Goal: Information Seeking & Learning: Learn about a topic

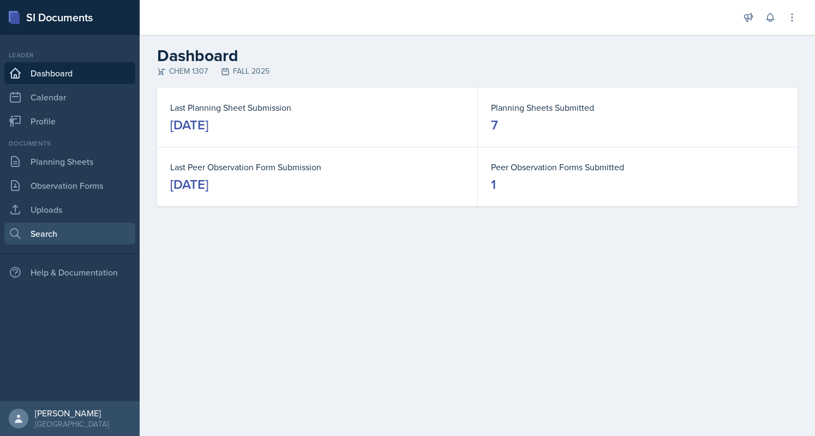
click at [67, 230] on link "Search" at bounding box center [69, 233] width 131 height 22
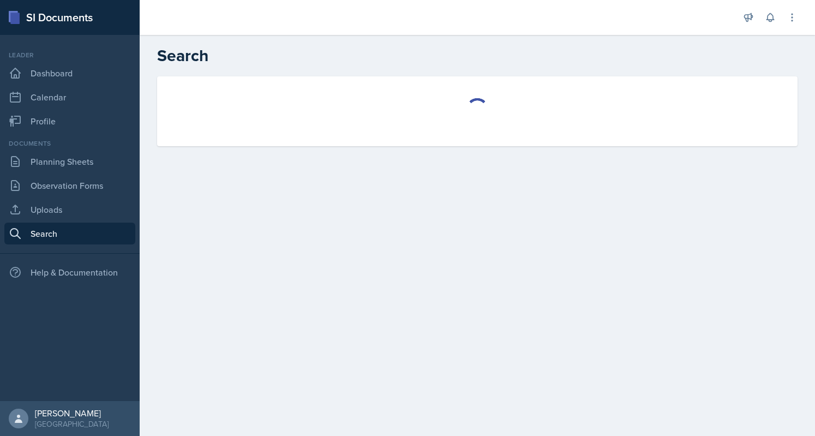
select select "all"
select select "1"
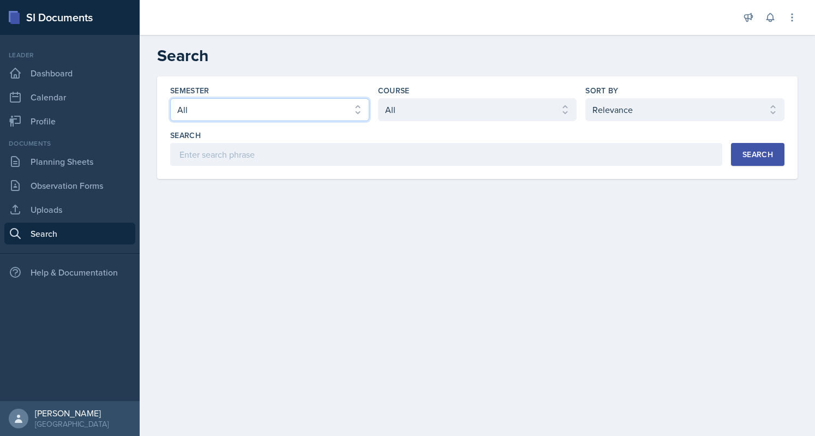
click at [305, 113] on select "Select semester All FALL 2025 Summer II 2025 Summer I 2025 Spring 2025 Fall 202…" at bounding box center [269, 109] width 199 height 23
click at [170, 98] on select "Select semester All FALL 2025 Summer II 2025 Summer I 2025 Spring 2025 Fall 202…" at bounding box center [269, 109] width 199 height 23
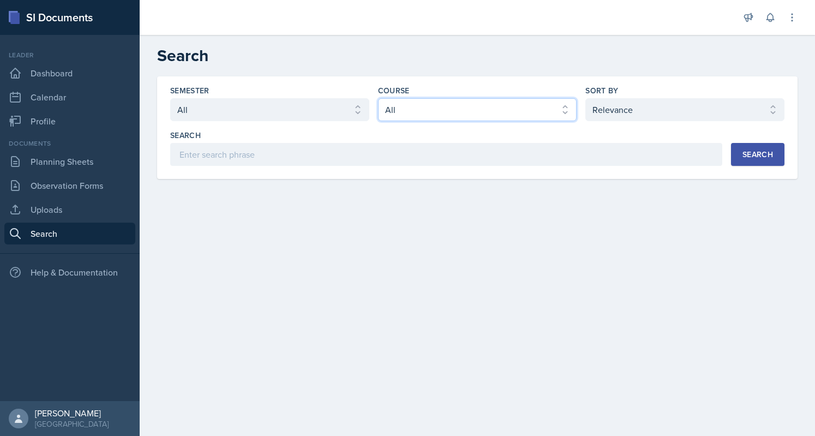
click at [560, 100] on select "Select course All ACC 2301 ART 1301 ART 1302 ART 1310 BIOL 1301 BIOL 1302 BIOL …" at bounding box center [477, 109] width 199 height 23
click at [472, 110] on select "Select course All ACC 2301 ART 1301 ART 1302 ART 1310 BIOL 1301 BIOL 1302 BIOL …" at bounding box center [477, 109] width 199 height 23
click at [378, 98] on select "Select course All ACC 2301 ART 1301 ART 1302 ART 1310 BIOL 1301 BIOL 1302 BIOL …" at bounding box center [477, 109] width 199 height 23
click at [762, 145] on button "Search" at bounding box center [757, 154] width 53 height 23
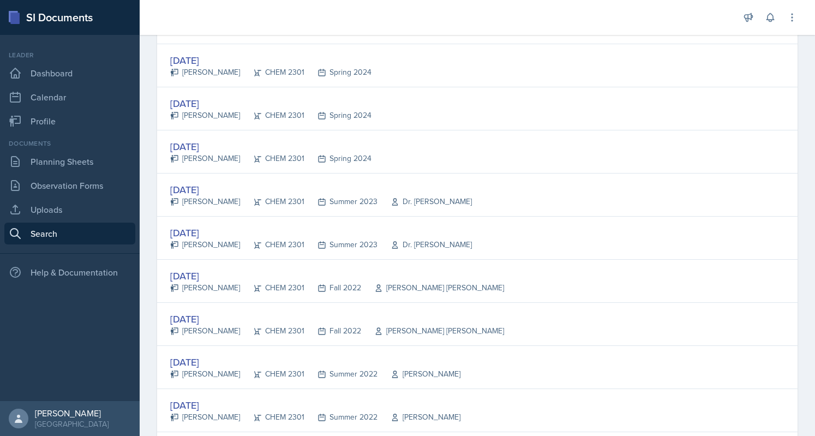
scroll to position [1994, 0]
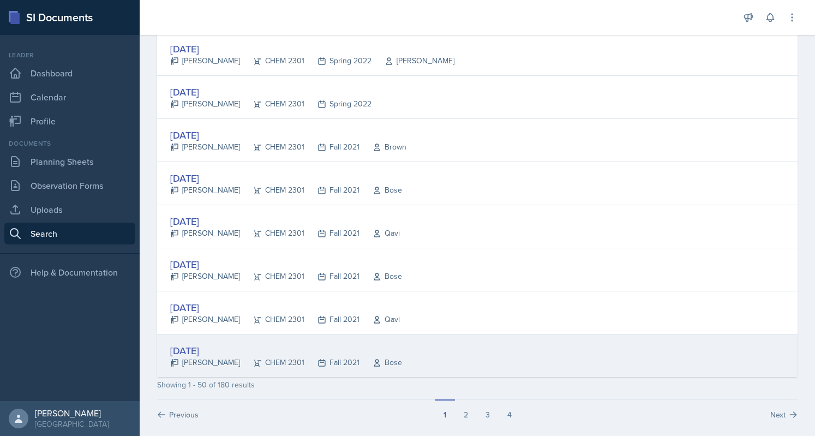
click at [215, 343] on div "[DATE]" at bounding box center [286, 350] width 232 height 15
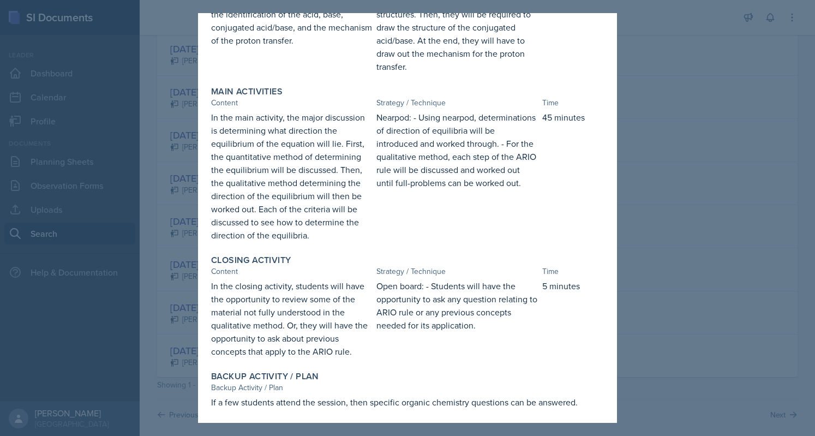
scroll to position [0, 0]
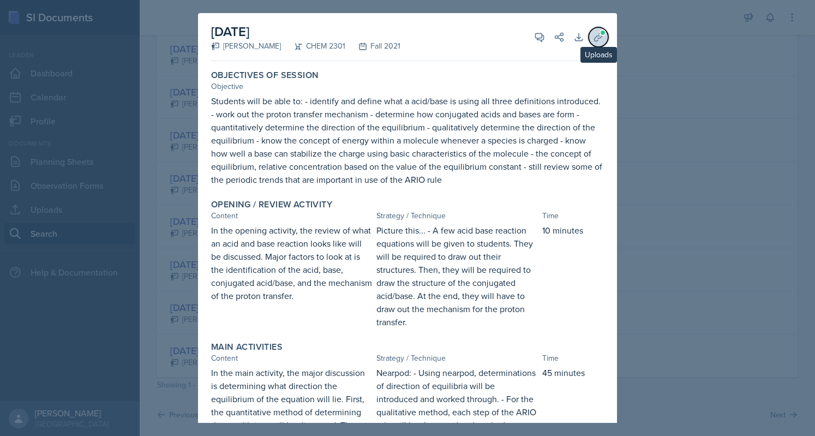
click at [593, 33] on icon at bounding box center [598, 37] width 11 height 11
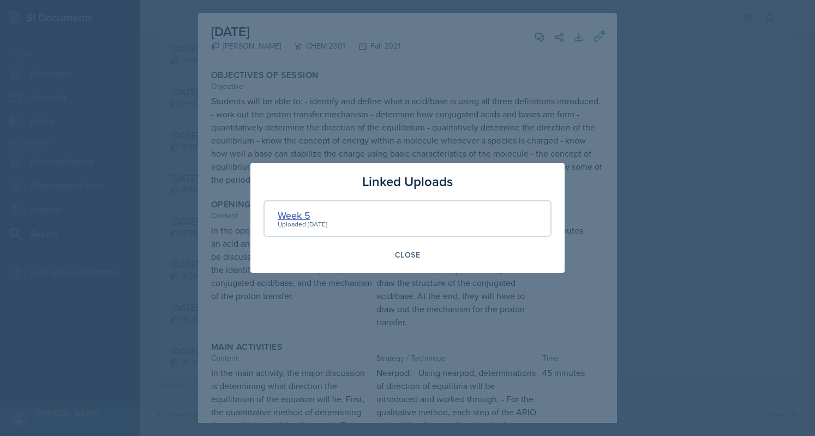
click at [287, 214] on div "Week 5" at bounding box center [303, 215] width 50 height 15
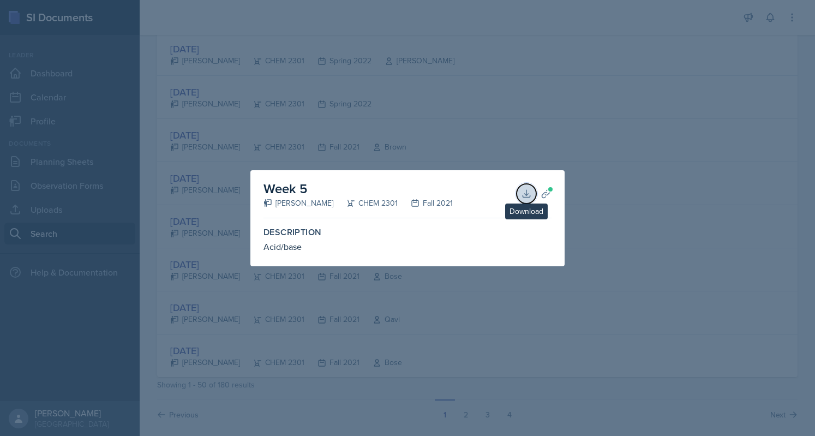
click at [533, 194] on button "Download" at bounding box center [526, 194] width 20 height 20
click at [549, 151] on div at bounding box center [407, 218] width 815 height 436
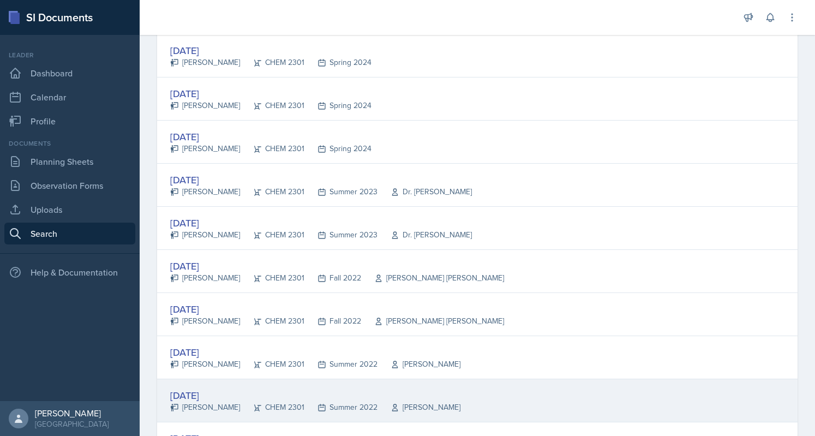
scroll to position [1994, 0]
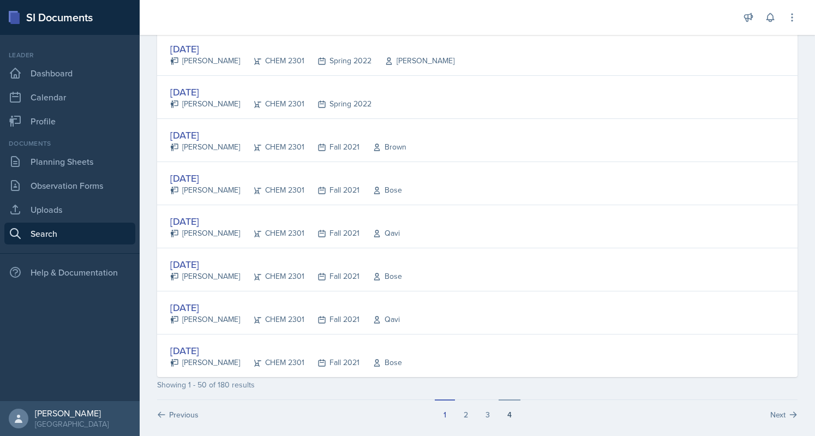
click at [503, 408] on button "4" at bounding box center [509, 409] width 22 height 21
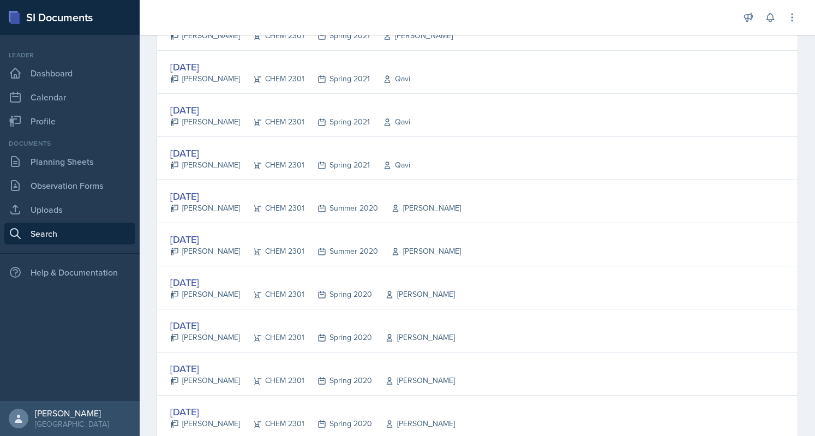
scroll to position [1136, 0]
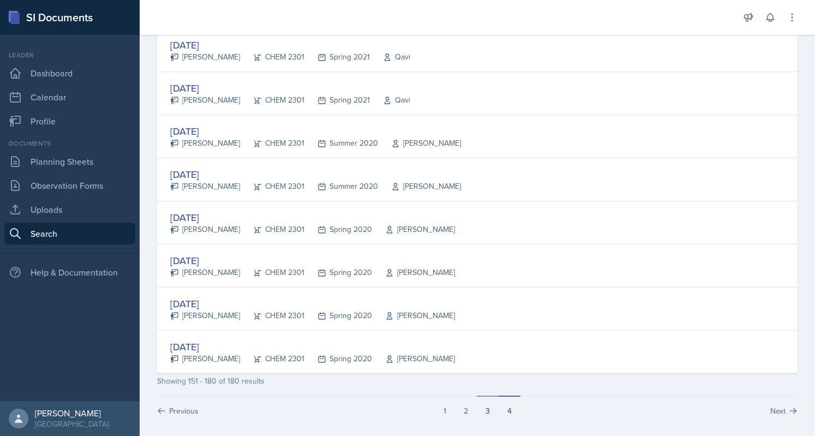
click at [481, 403] on button "3" at bounding box center [488, 405] width 22 height 21
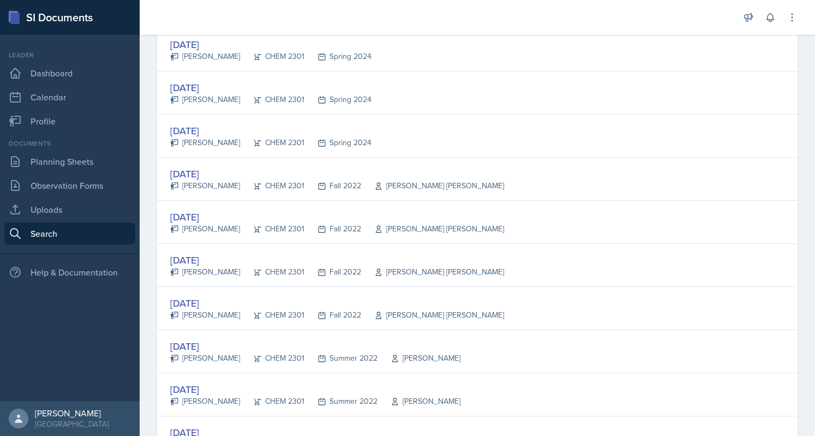
scroll to position [1994, 0]
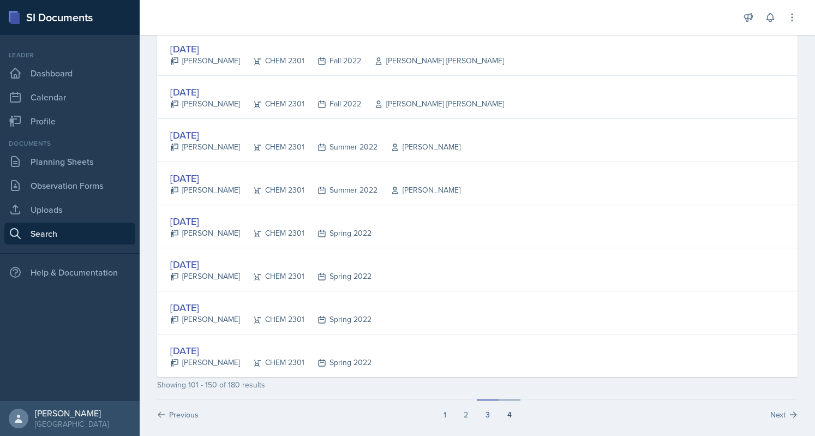
click at [505, 403] on button "4" at bounding box center [509, 409] width 22 height 21
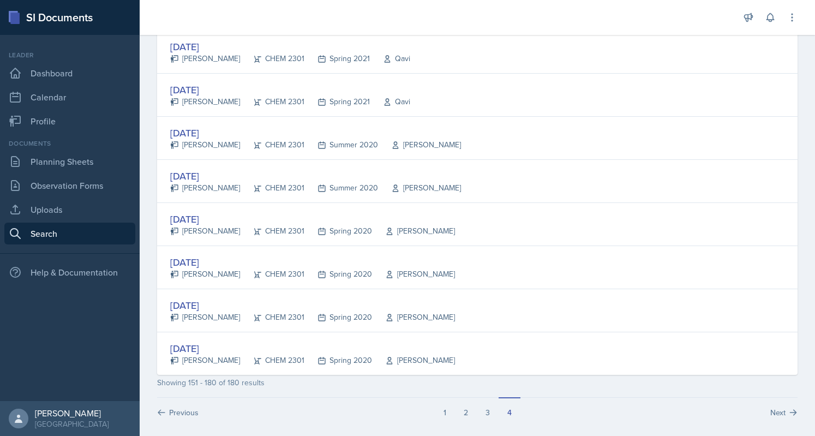
scroll to position [1136, 0]
click at [477, 407] on button "3" at bounding box center [488, 405] width 22 height 21
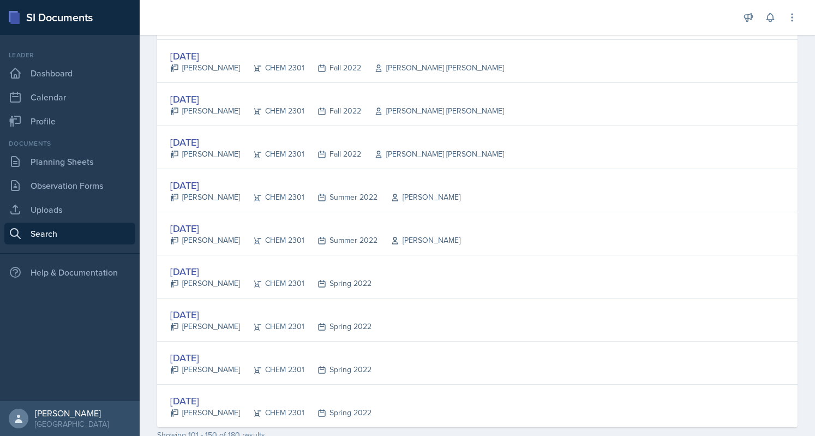
scroll to position [1994, 0]
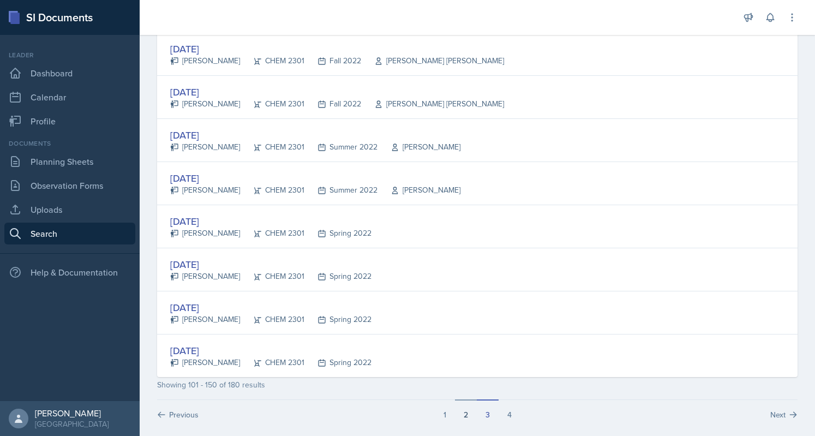
click at [459, 399] on button "2" at bounding box center [466, 409] width 22 height 21
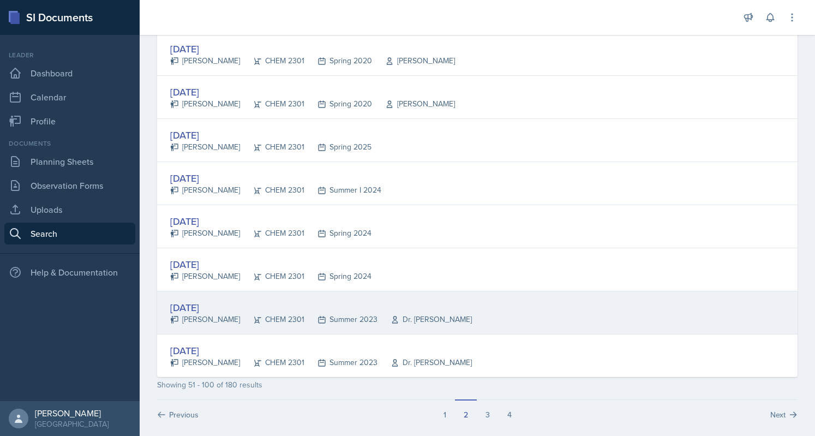
click at [208, 300] on div "[DATE]" at bounding box center [321, 307] width 302 height 15
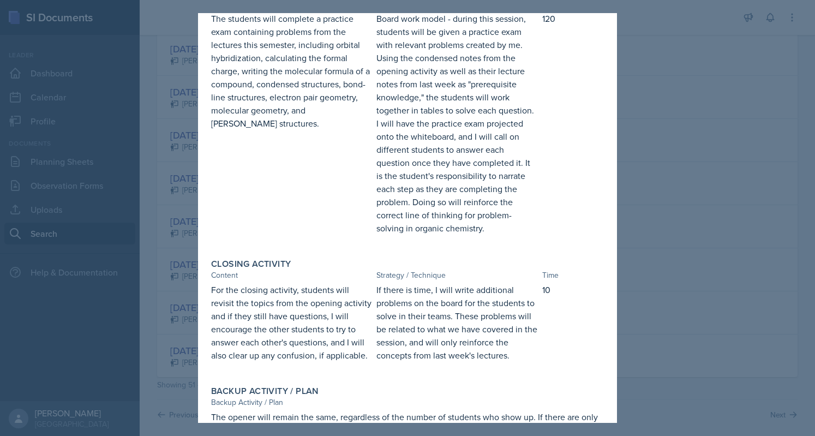
scroll to position [430, 0]
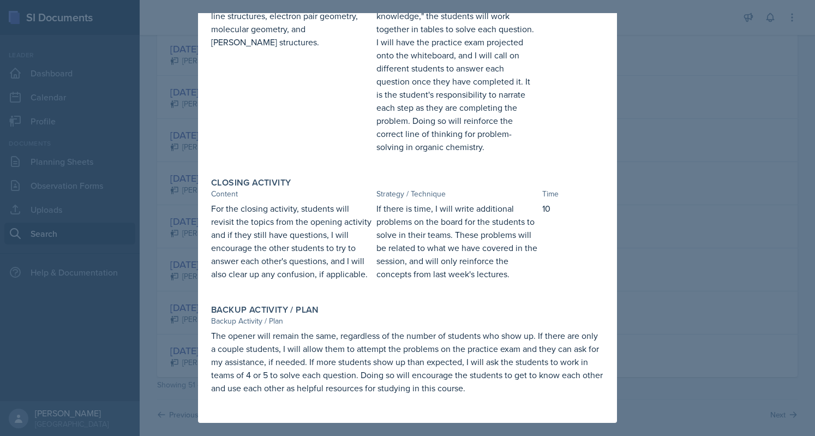
click at [687, 291] on div at bounding box center [407, 218] width 815 height 436
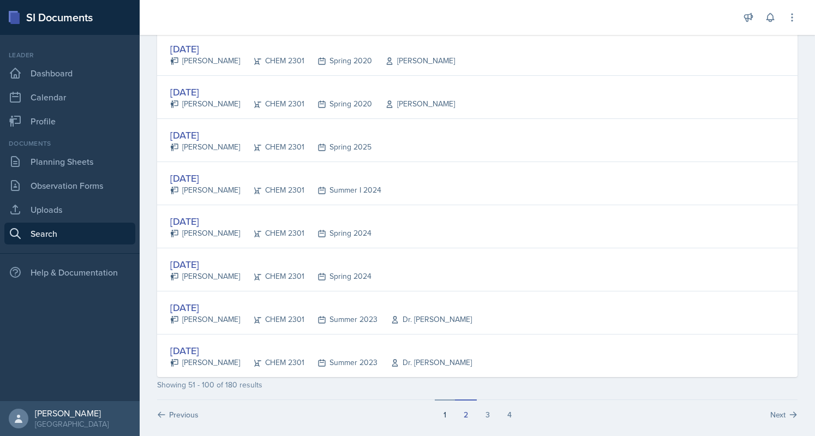
click at [439, 407] on button "1" at bounding box center [445, 409] width 20 height 21
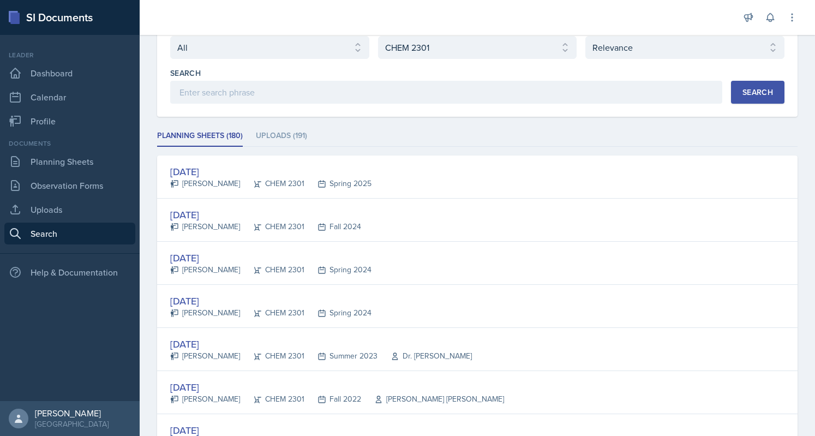
scroll to position [0, 0]
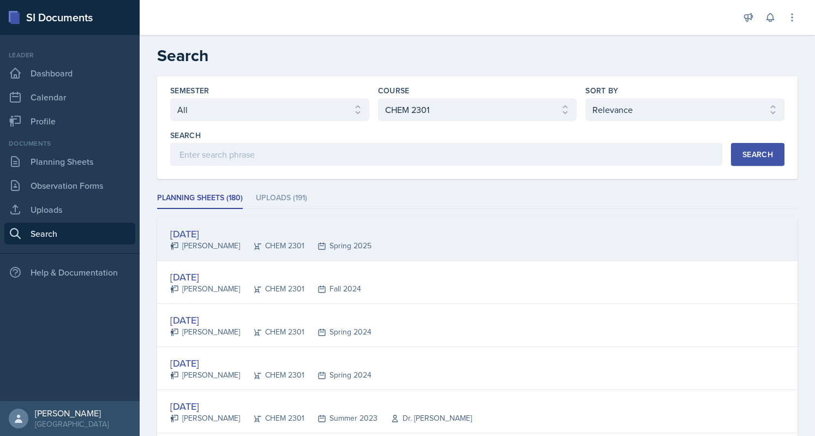
click at [219, 234] on div "[DATE]" at bounding box center [270, 233] width 201 height 15
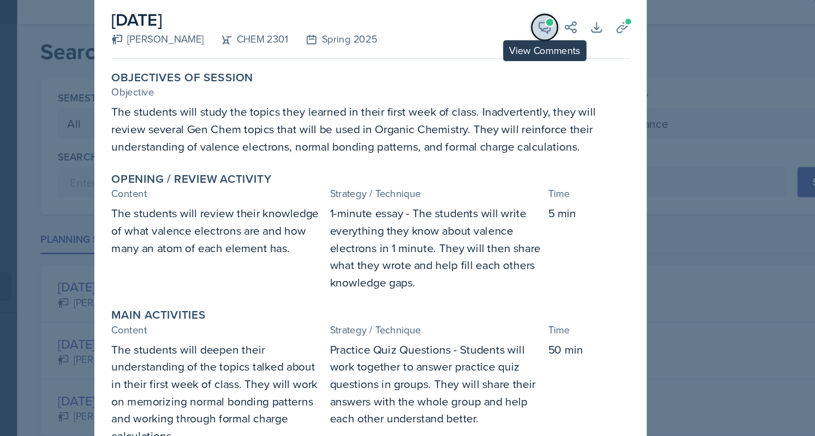
click at [540, 35] on button "View Comments" at bounding box center [540, 37] width 20 height 20
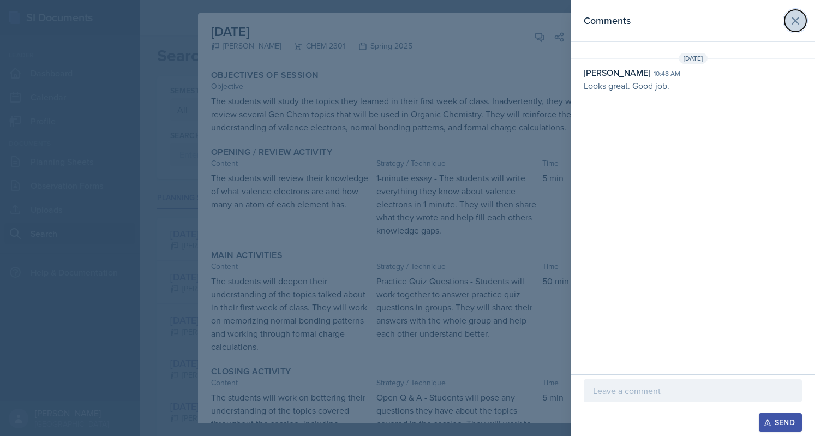
click at [802, 17] on button at bounding box center [795, 21] width 22 height 22
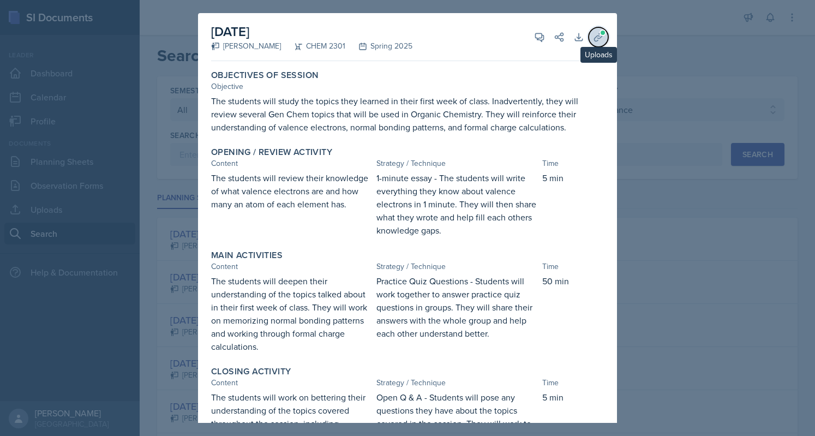
click at [593, 34] on icon at bounding box center [598, 37] width 11 height 11
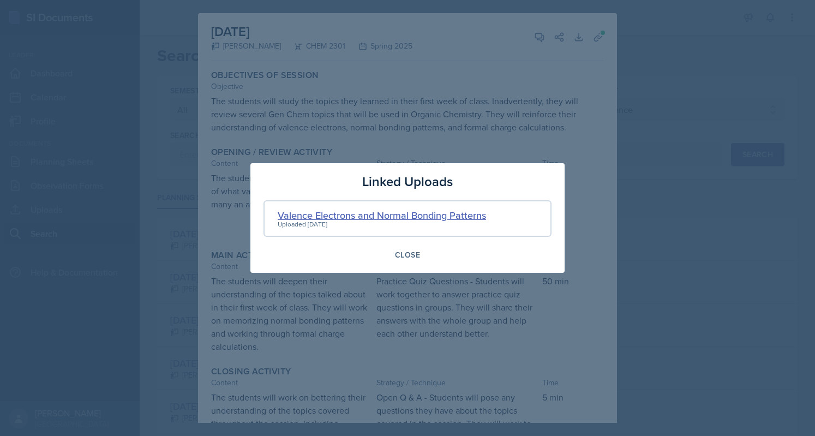
click at [425, 216] on div "Valence Electrons and Normal Bonding Patterns" at bounding box center [382, 215] width 208 height 15
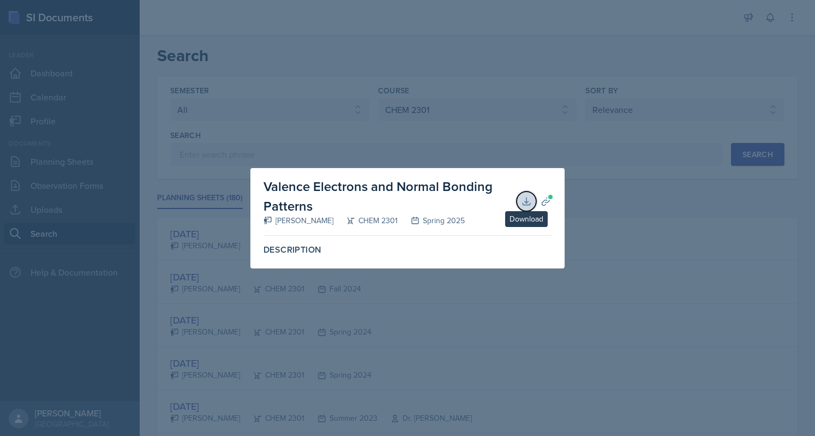
click at [525, 200] on icon at bounding box center [526, 201] width 11 height 11
click at [568, 152] on div at bounding box center [407, 218] width 815 height 436
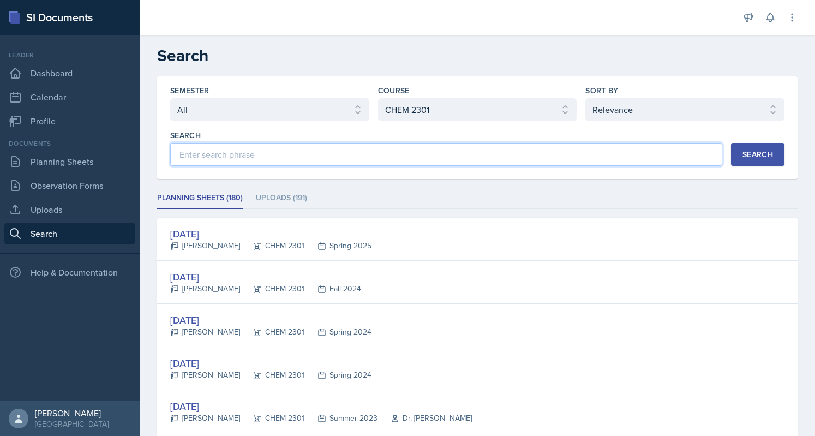
click at [568, 152] on input at bounding box center [446, 154] width 552 height 23
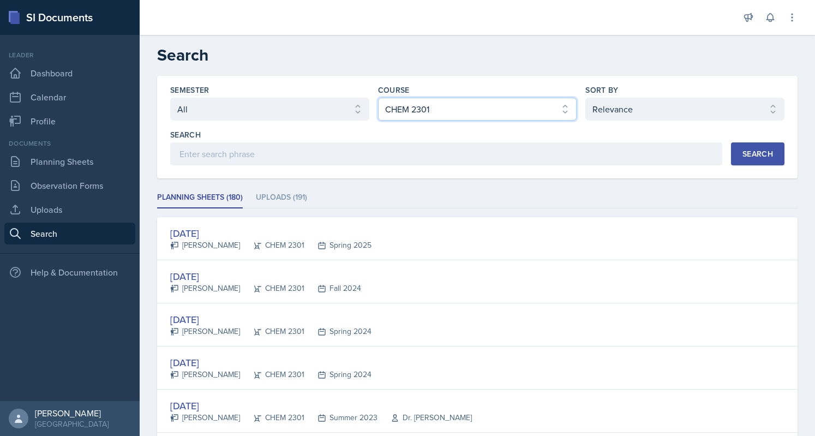
click at [426, 106] on select "Select course All ACC 2301 ART 1301 ART 1302 ART 1310 BIOL 1301 BIOL 1302 BIOL …" at bounding box center [477, 109] width 199 height 23
select select "37e30fb5-451e-4023-a479-7bb3b59aea50"
click at [378, 98] on select "Select course All ACC 2301 ART 1301 ART 1302 ART 1310 BIOL 1301 BIOL 1302 BIOL …" at bounding box center [477, 109] width 199 height 23
click at [742, 153] on div "Search" at bounding box center [757, 153] width 31 height 9
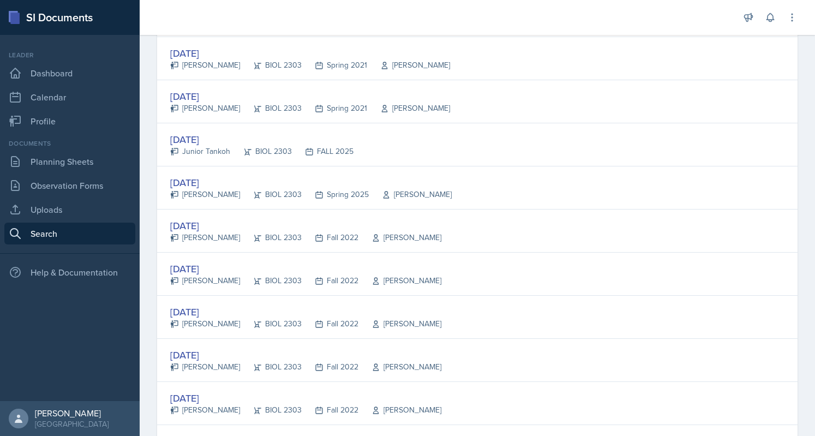
scroll to position [1994, 0]
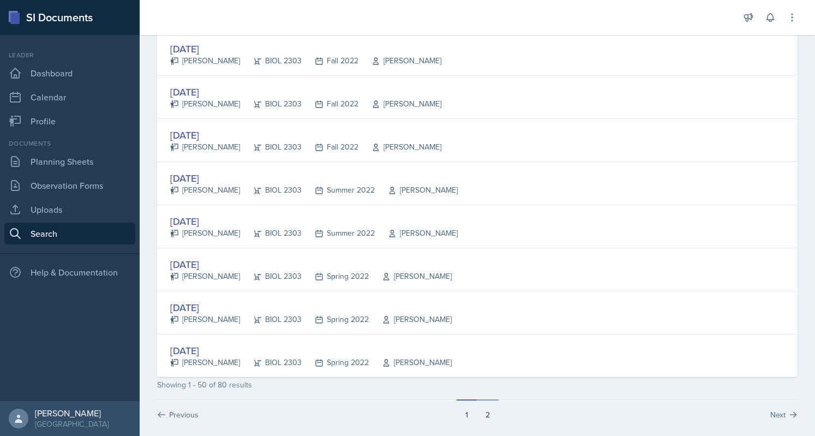
click at [484, 406] on button "2" at bounding box center [488, 409] width 22 height 21
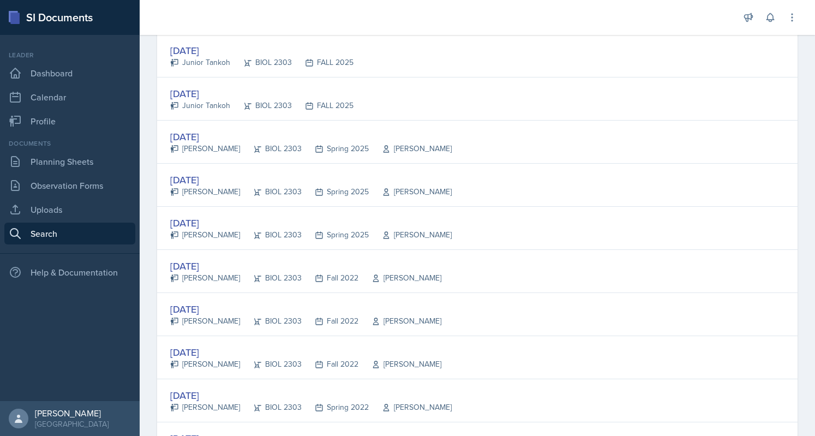
scroll to position [1136, 0]
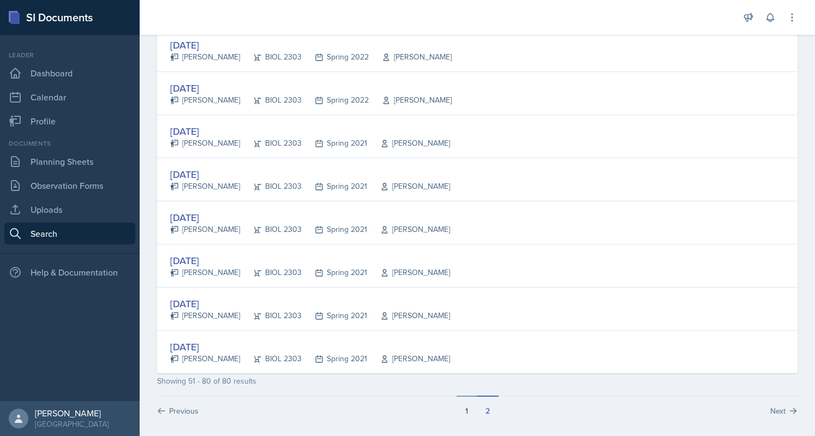
click at [469, 405] on button "1" at bounding box center [466, 405] width 20 height 21
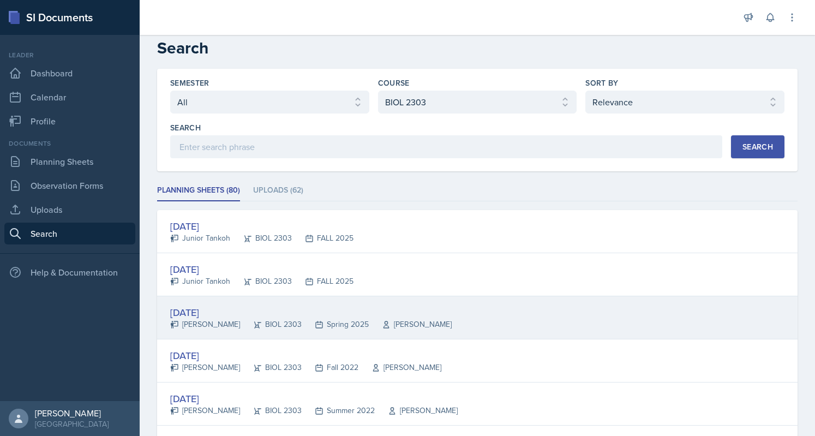
scroll to position [9, 0]
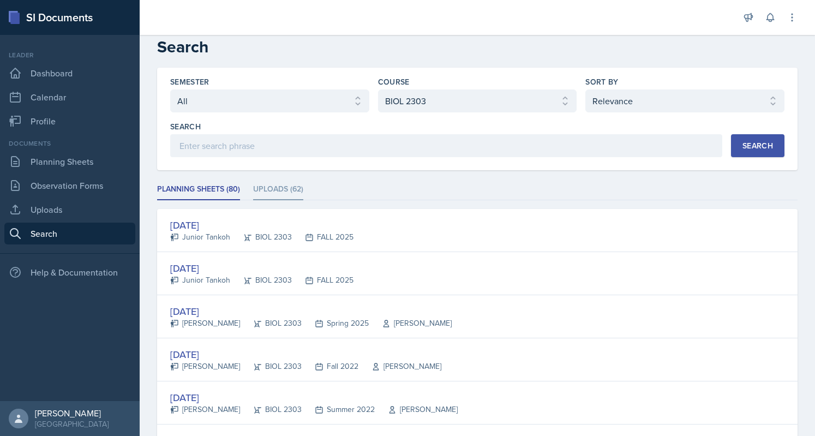
click at [280, 189] on li "Uploads (62)" at bounding box center [278, 189] width 50 height 21
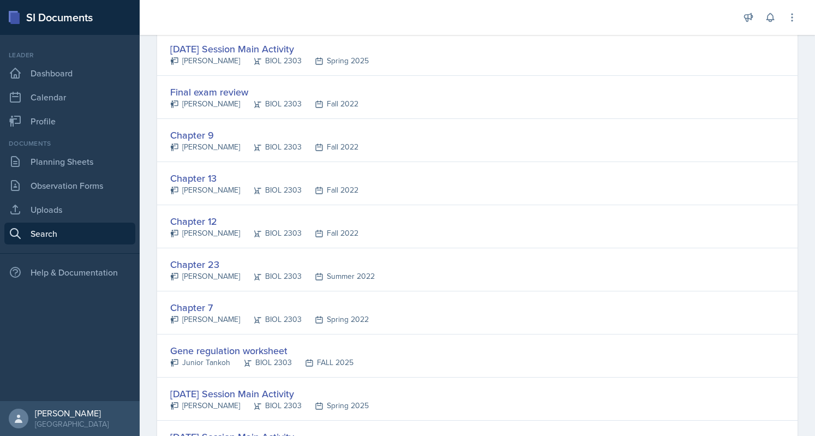
scroll to position [0, 0]
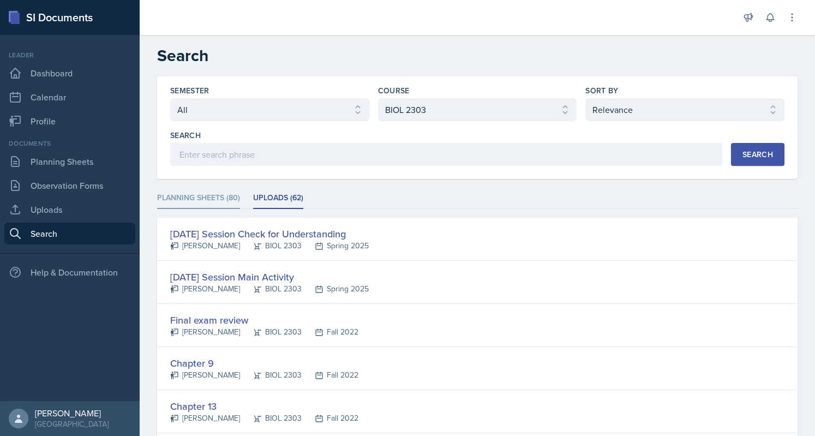
click at [207, 194] on li "Planning Sheets (80)" at bounding box center [198, 198] width 83 height 21
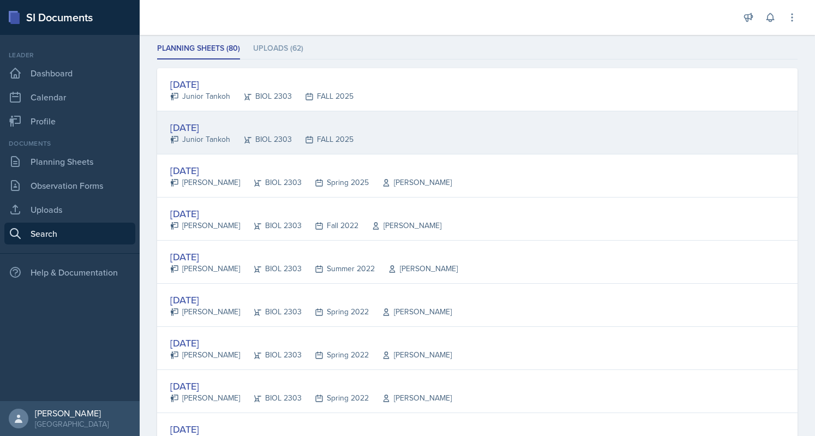
scroll to position [150, 0]
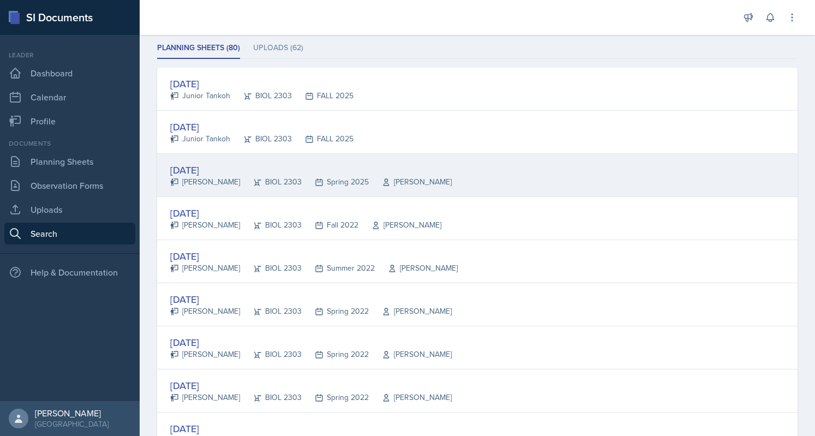
click at [202, 169] on div "[DATE]" at bounding box center [310, 170] width 281 height 15
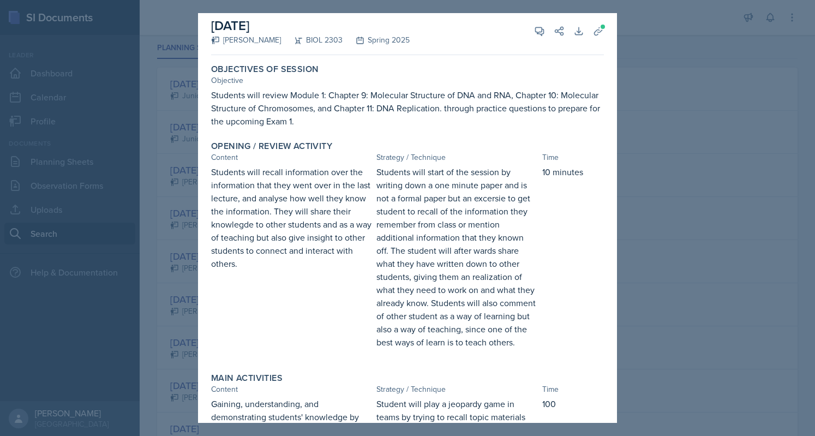
scroll to position [0, 0]
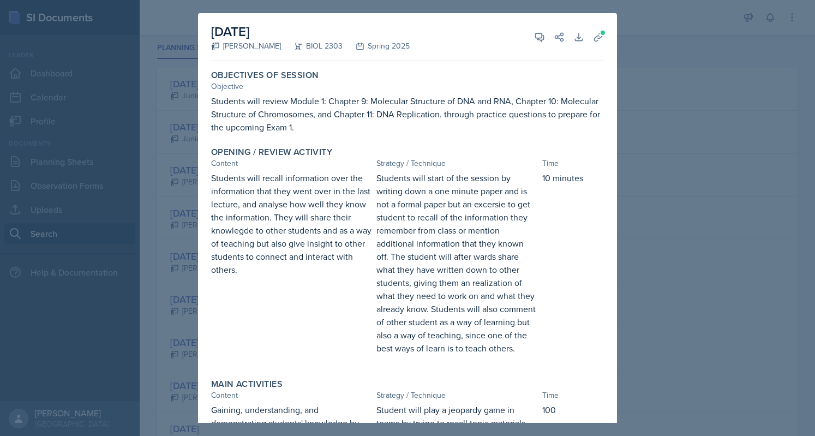
click at [657, 74] on div at bounding box center [407, 218] width 815 height 436
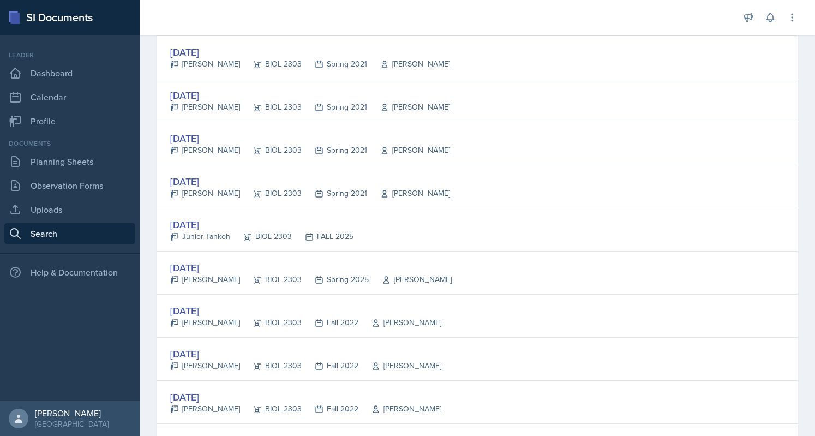
scroll to position [1668, 0]
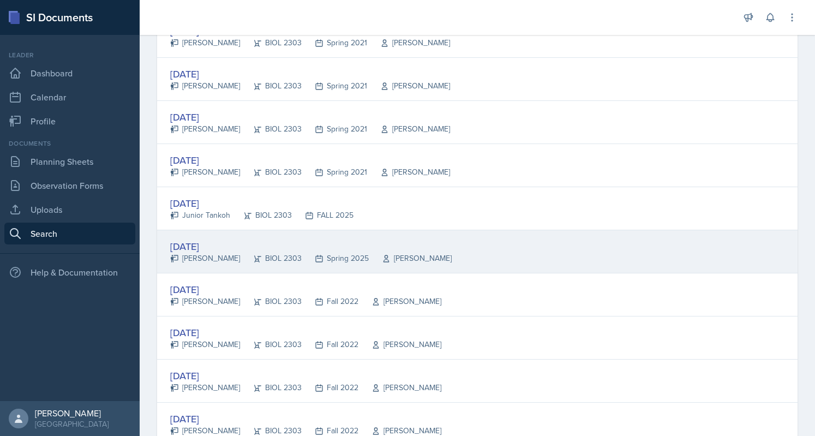
click at [203, 252] on div "[PERSON_NAME]" at bounding box center [205, 257] width 70 height 11
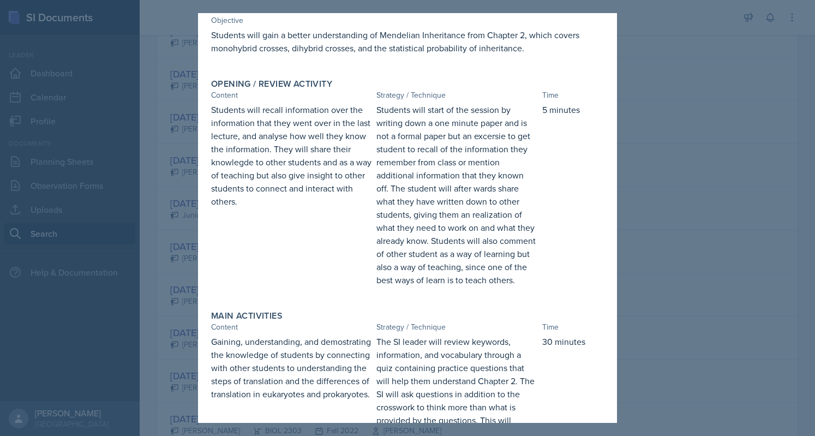
scroll to position [0, 0]
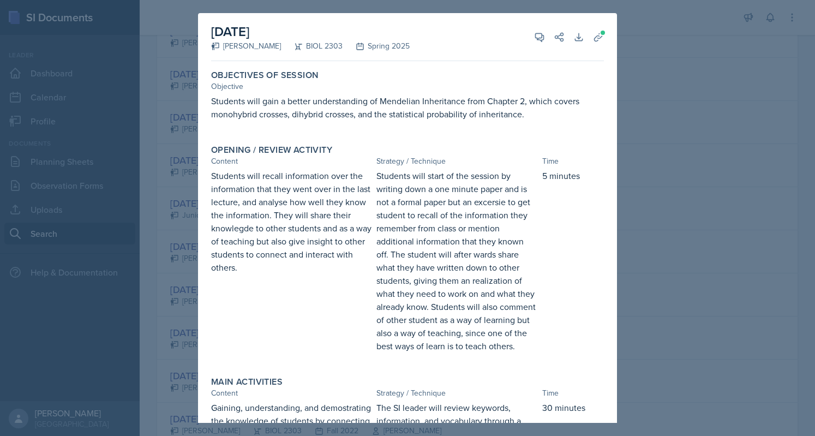
click at [651, 134] on div at bounding box center [407, 218] width 815 height 436
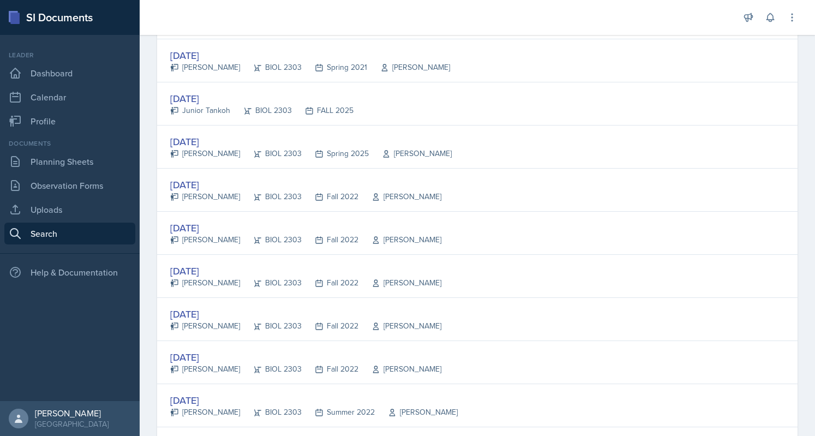
scroll to position [1994, 0]
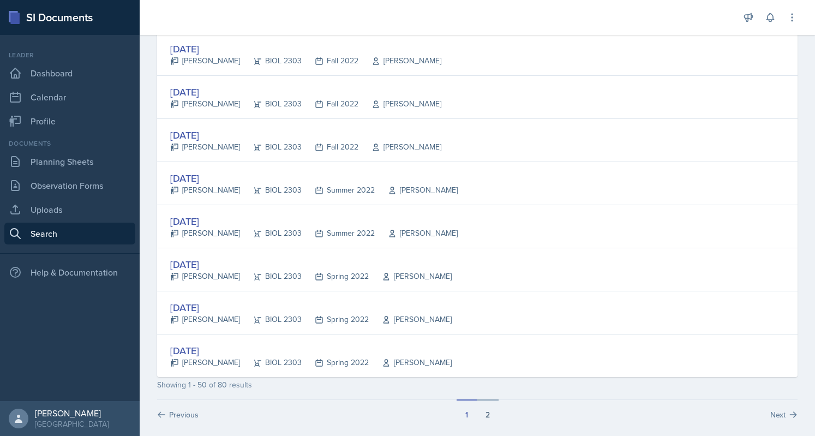
click at [478, 408] on button "2" at bounding box center [488, 409] width 22 height 21
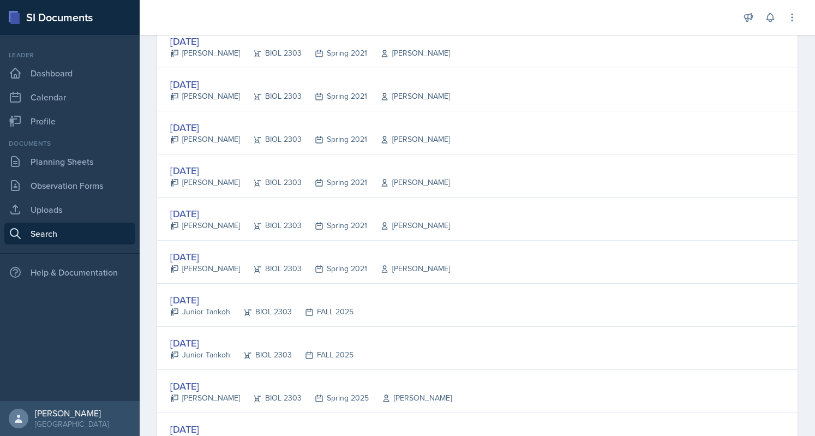
scroll to position [0, 0]
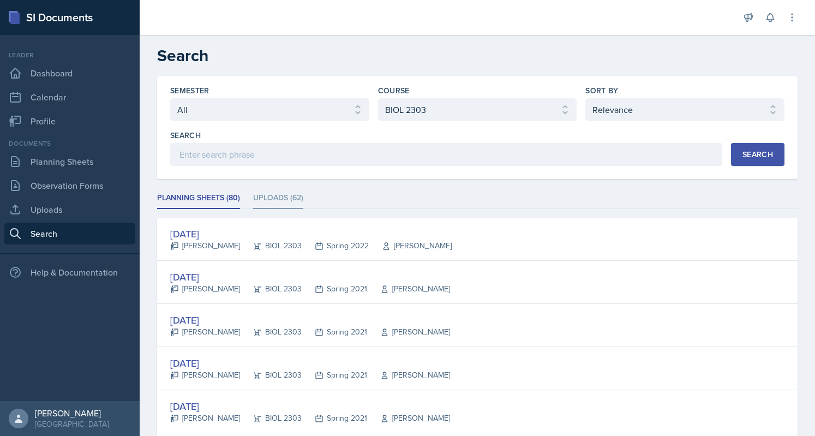
click at [270, 188] on li "Uploads (62)" at bounding box center [278, 198] width 50 height 21
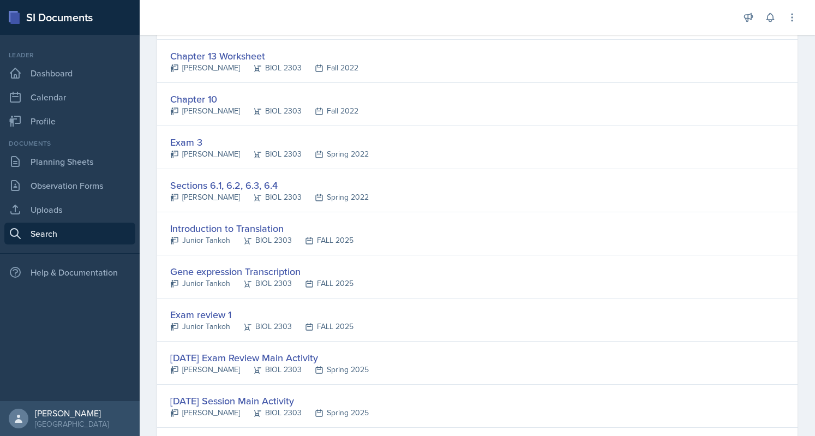
scroll to position [828, 0]
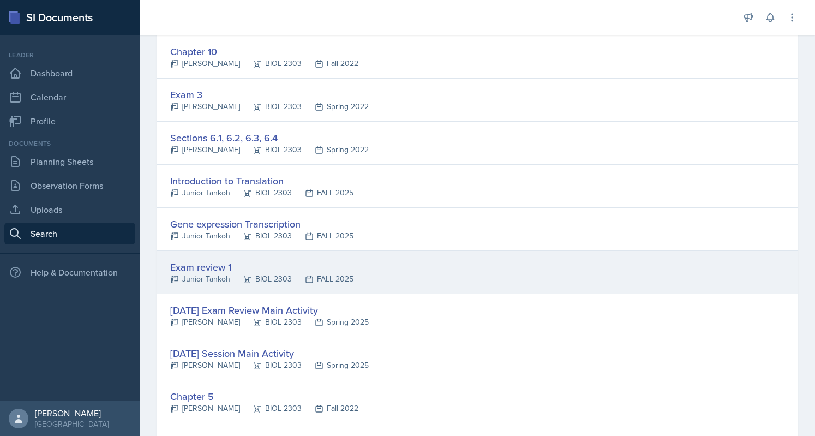
click at [209, 260] on div "Exam review 1" at bounding box center [261, 267] width 183 height 15
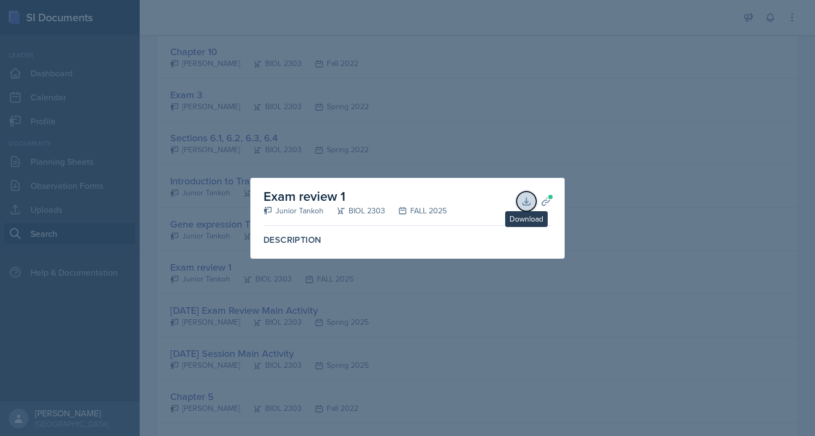
click at [530, 202] on icon at bounding box center [526, 201] width 11 height 11
click at [513, 116] on div at bounding box center [407, 218] width 815 height 436
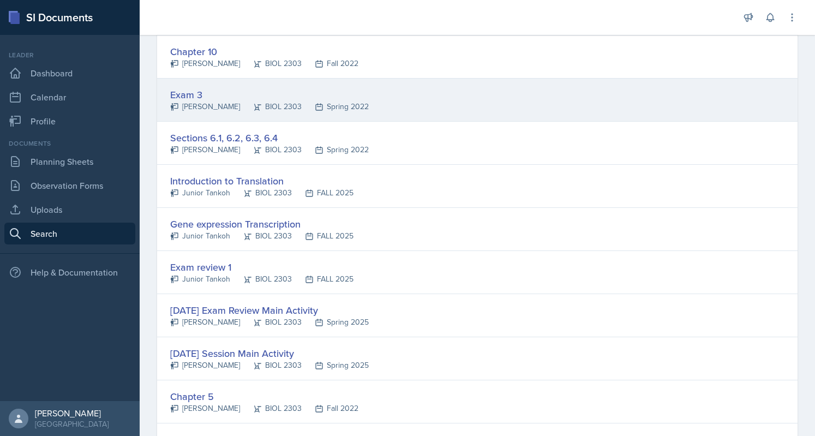
click at [513, 116] on div "Exam 3 [PERSON_NAME] BIOL 2303 Spring 2022" at bounding box center [477, 100] width 640 height 43
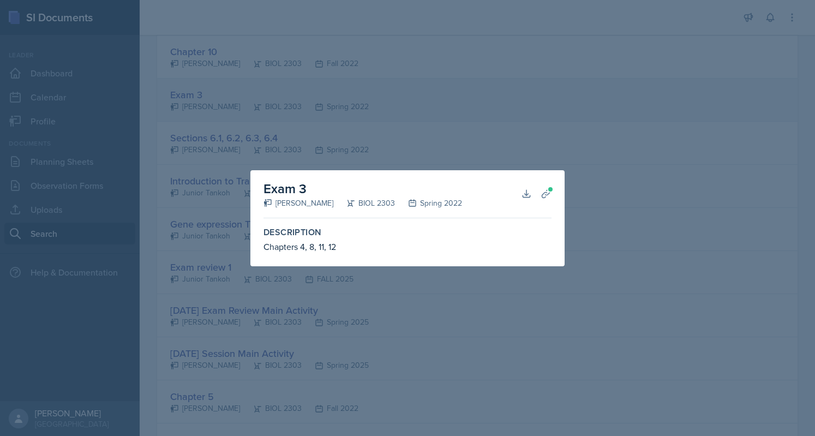
click at [513, 116] on div at bounding box center [407, 218] width 815 height 436
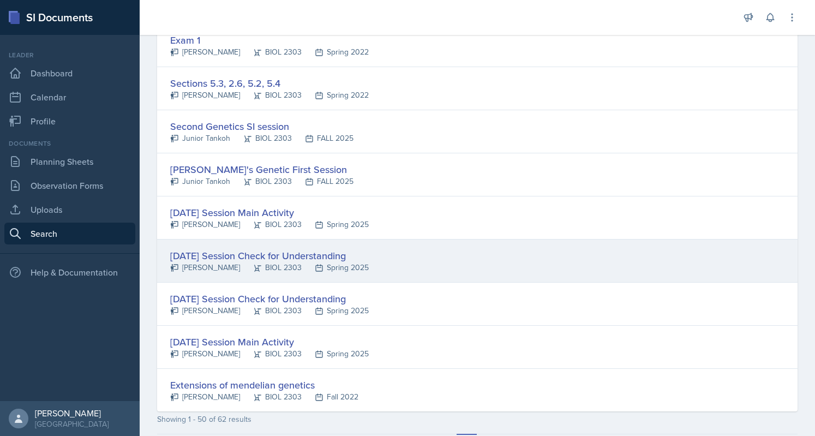
scroll to position [1994, 0]
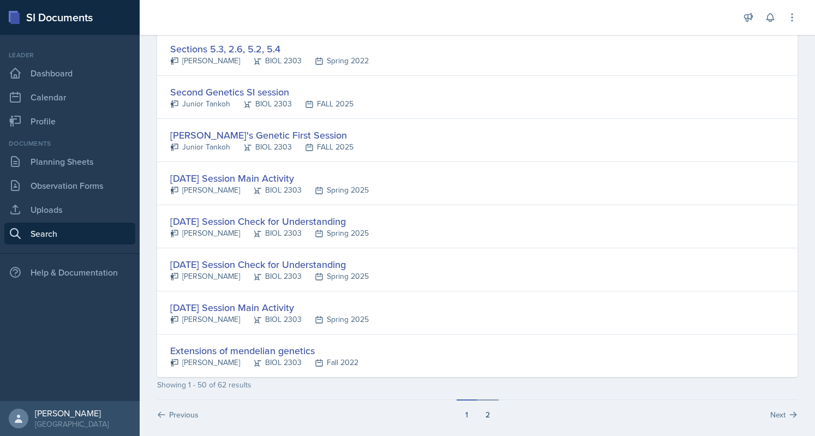
click at [484, 399] on button "2" at bounding box center [488, 409] width 22 height 21
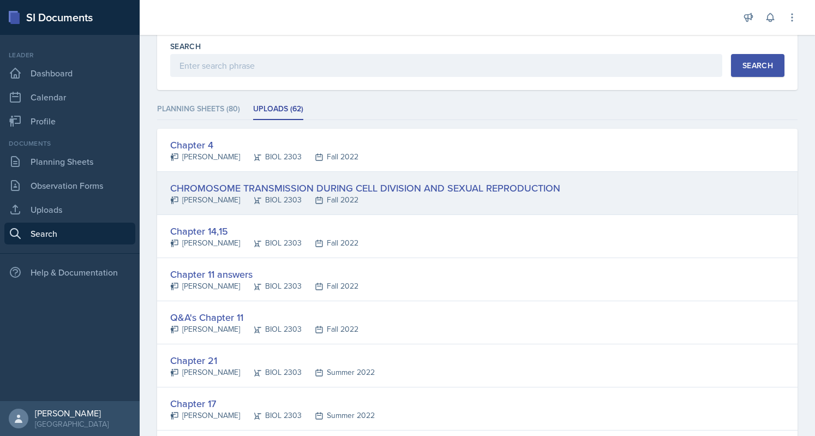
scroll to position [52, 0]
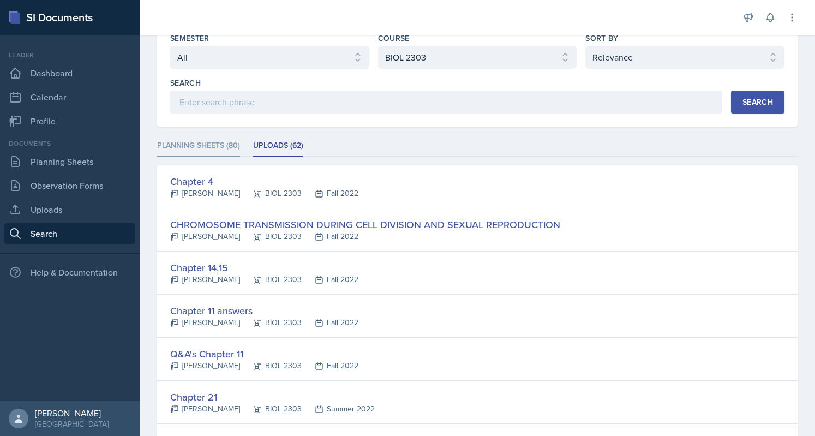
click at [216, 147] on li "Planning Sheets (80)" at bounding box center [198, 145] width 83 height 21
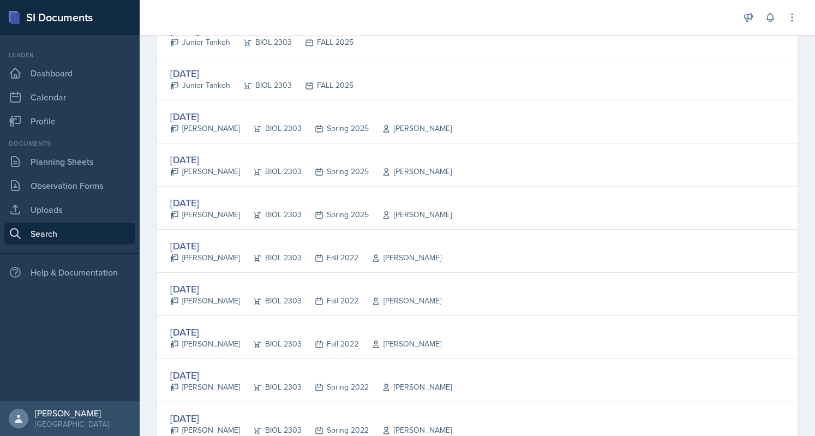
scroll to position [591, 0]
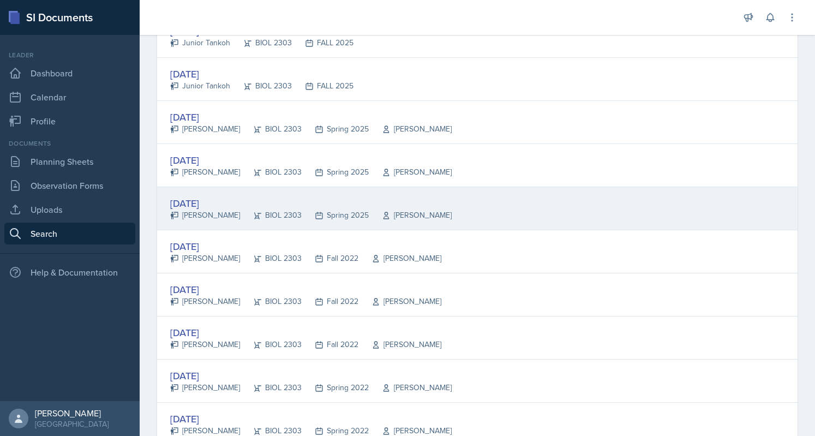
click at [198, 196] on div "[DATE]" at bounding box center [310, 203] width 281 height 15
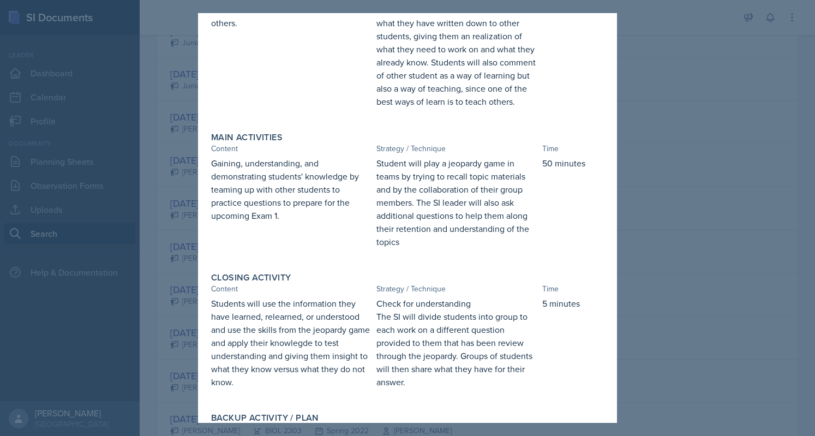
scroll to position [258, 0]
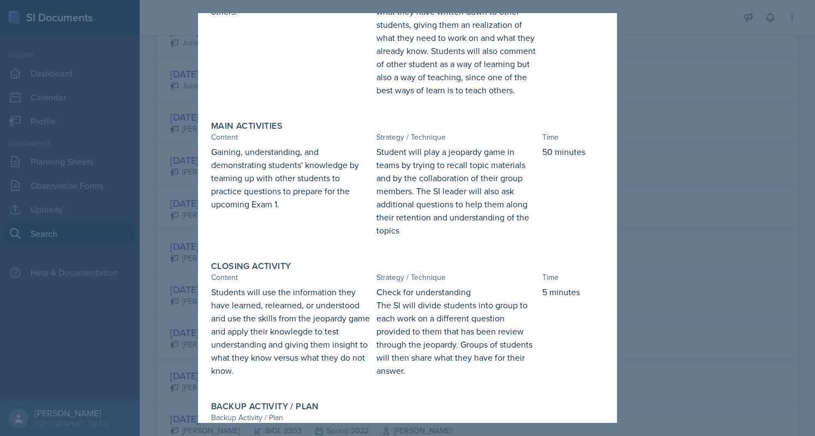
click at [157, 266] on div at bounding box center [407, 218] width 815 height 436
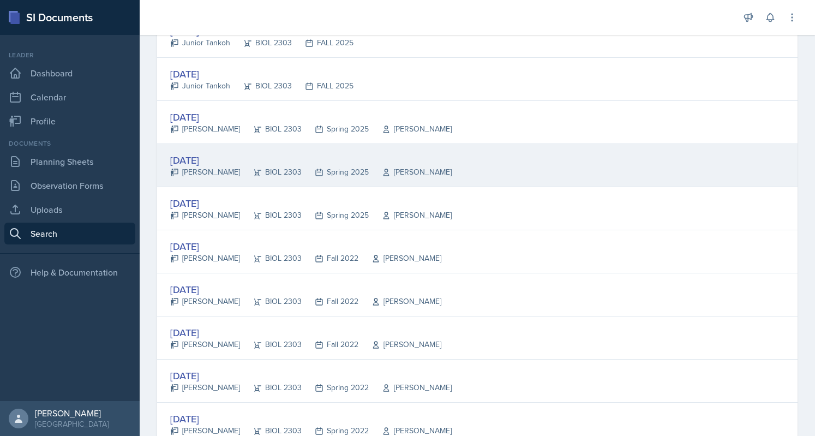
click at [192, 153] on div "[DATE]" at bounding box center [310, 160] width 281 height 15
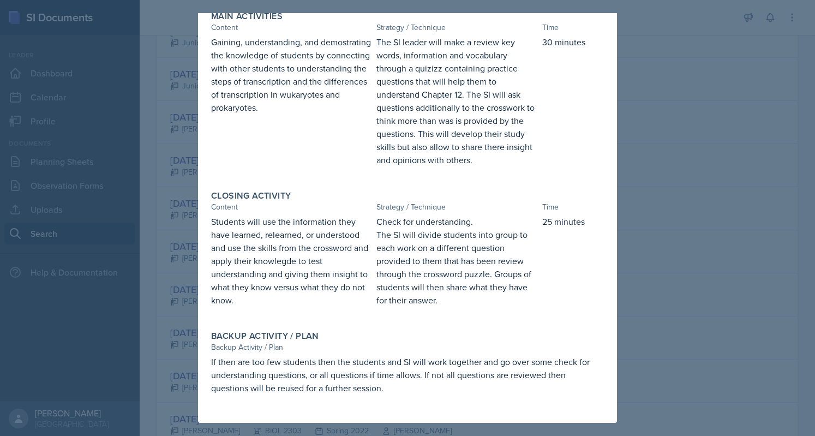
scroll to position [0, 0]
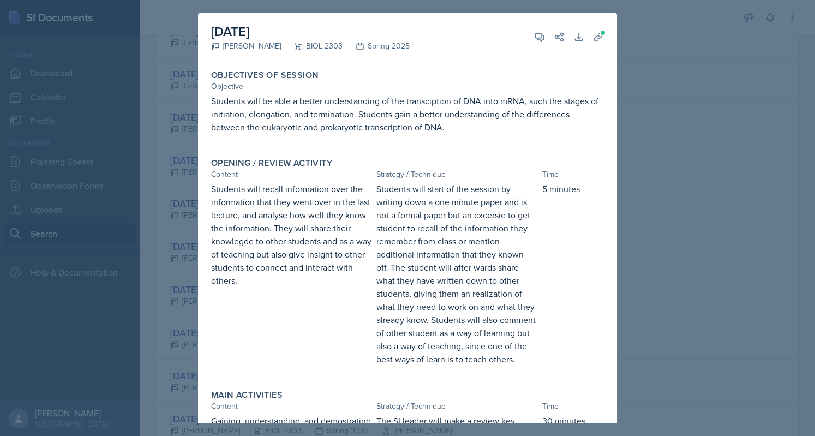
click at [171, 164] on div at bounding box center [407, 218] width 815 height 436
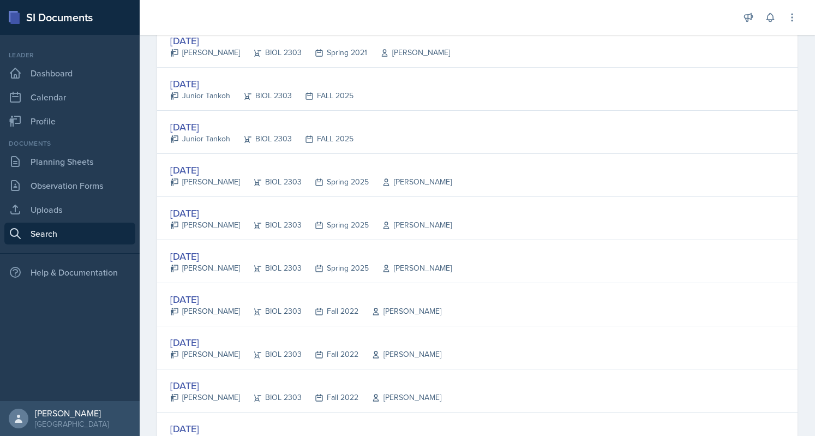
scroll to position [518, 0]
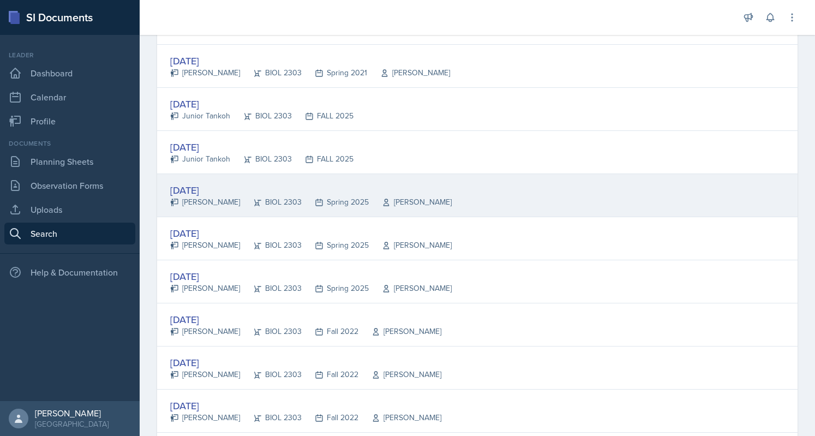
click at [189, 183] on div "[DATE]" at bounding box center [310, 190] width 281 height 15
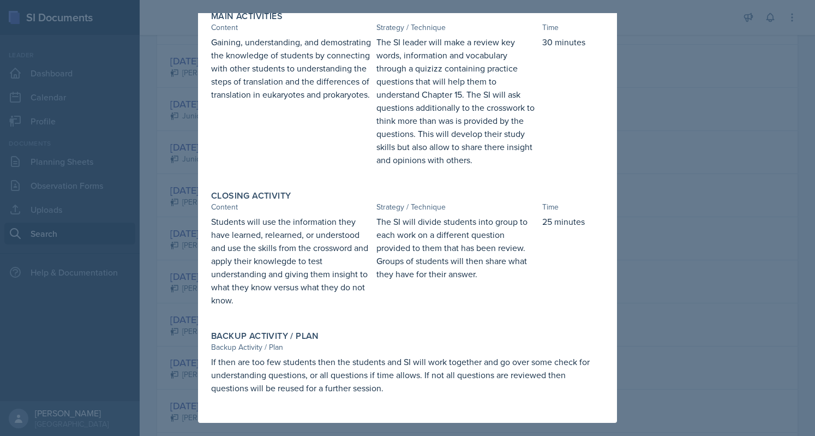
scroll to position [0, 0]
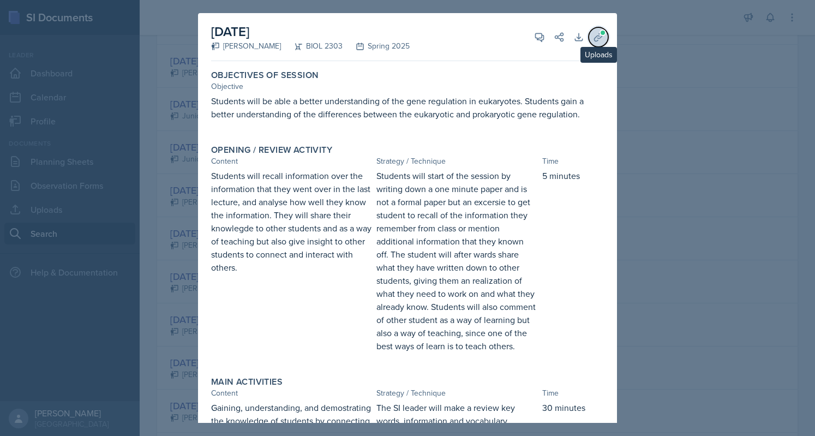
click at [593, 37] on icon at bounding box center [598, 37] width 11 height 11
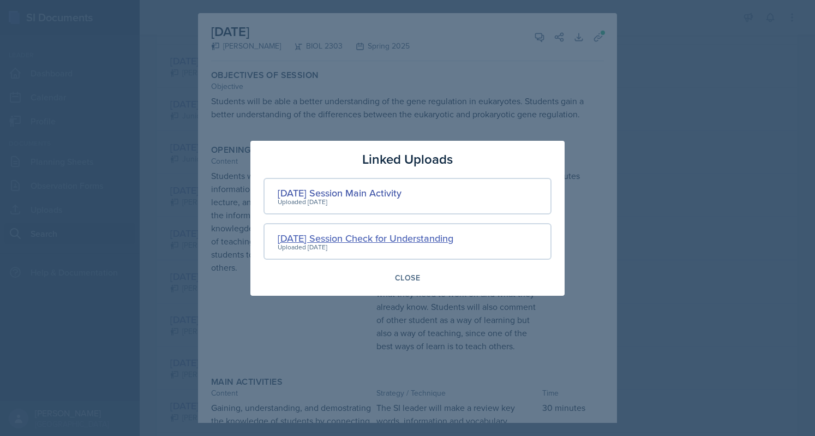
click at [375, 234] on div "[DATE] Session Check for Understanding" at bounding box center [366, 238] width 176 height 15
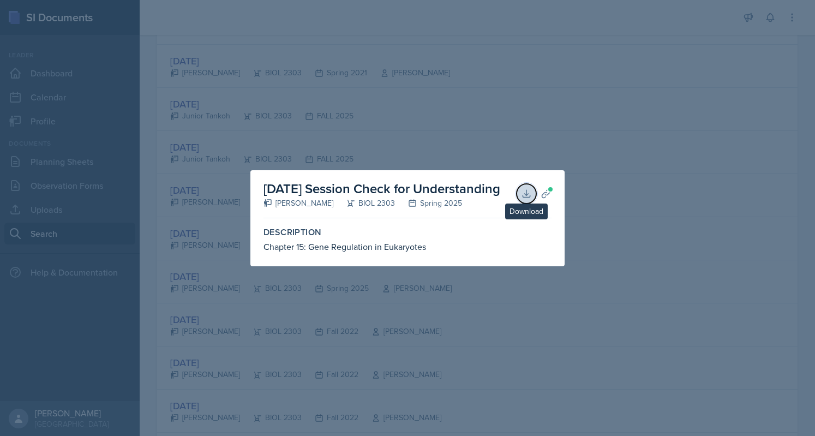
click at [521, 190] on icon at bounding box center [526, 193] width 11 height 11
click at [350, 425] on div at bounding box center [407, 218] width 815 height 436
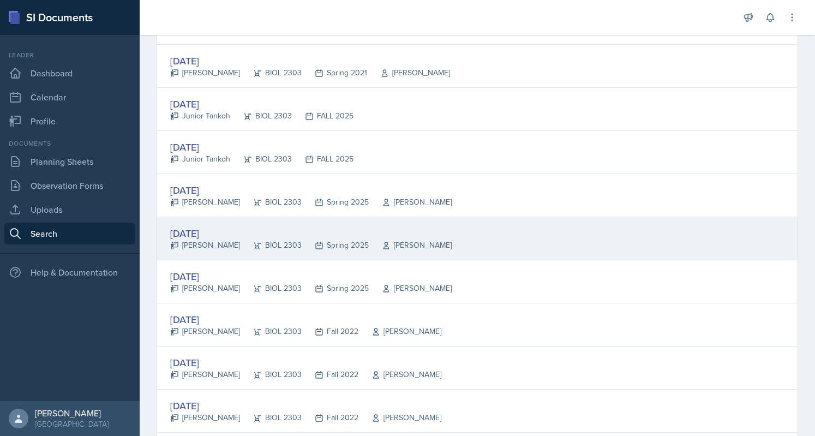
click at [243, 221] on div "[DATE] [PERSON_NAME] BIOL 2303 Spring 2025 [PERSON_NAME]" at bounding box center [477, 238] width 640 height 43
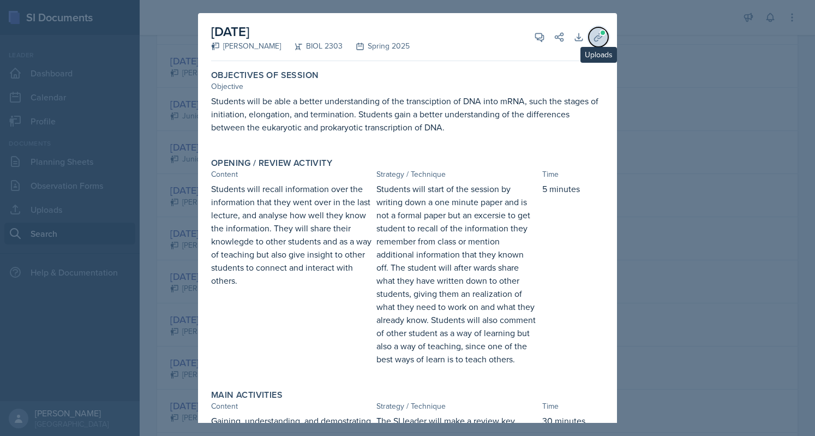
click at [588, 40] on button "Uploads" at bounding box center [598, 37] width 20 height 20
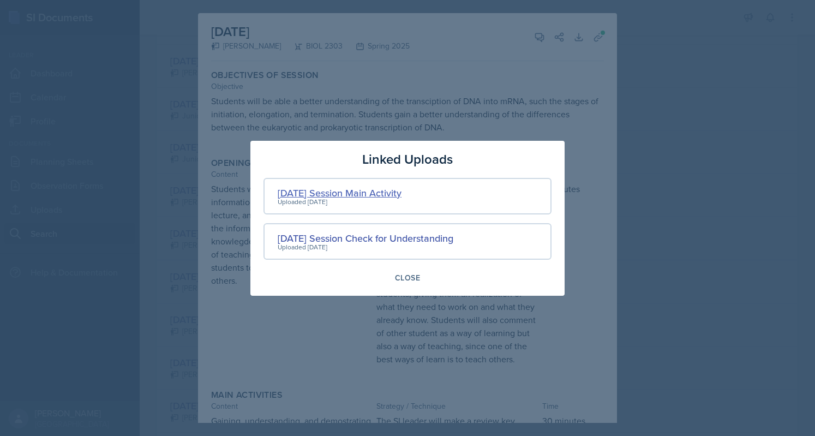
click at [354, 196] on div "[DATE] Session Main Activity" at bounding box center [340, 192] width 124 height 15
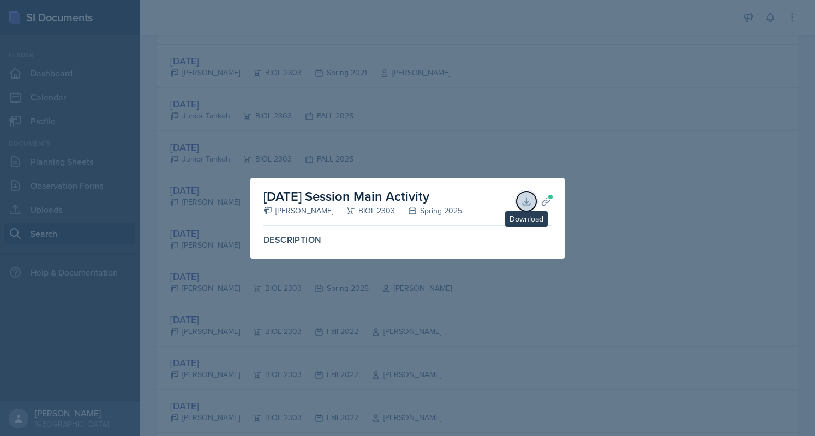
click at [526, 203] on icon at bounding box center [525, 200] width 7 height 7
click at [513, 101] on div at bounding box center [407, 218] width 815 height 436
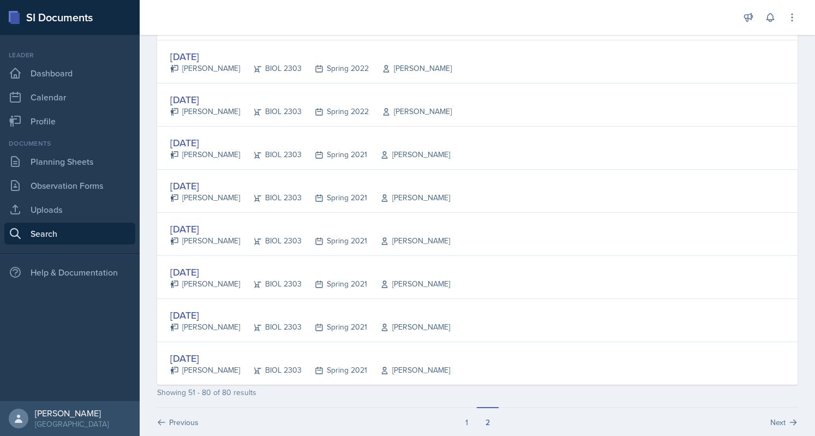
scroll to position [1136, 0]
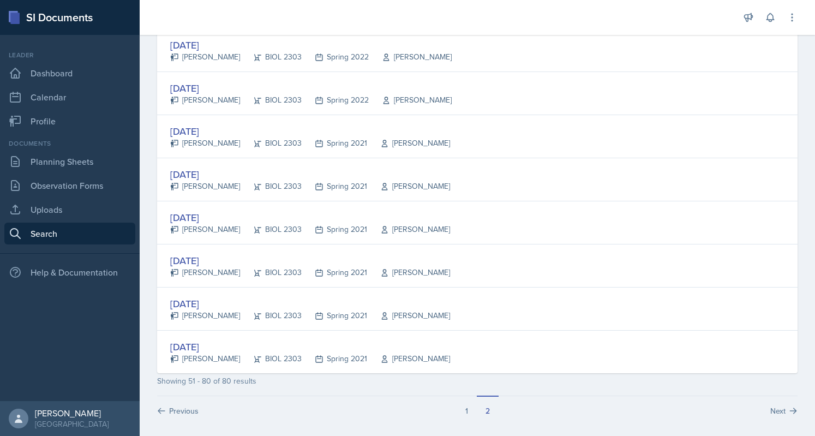
click at [463, 406] on button "1" at bounding box center [466, 405] width 20 height 21
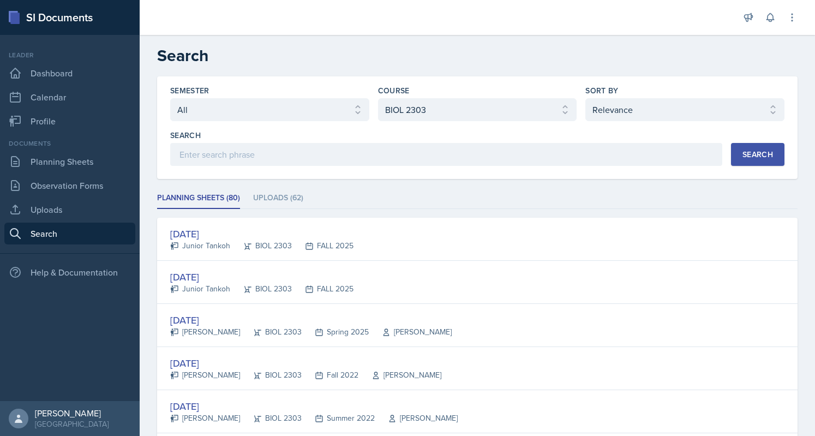
click at [552, 55] on h2 "Search" at bounding box center [477, 56] width 640 height 20
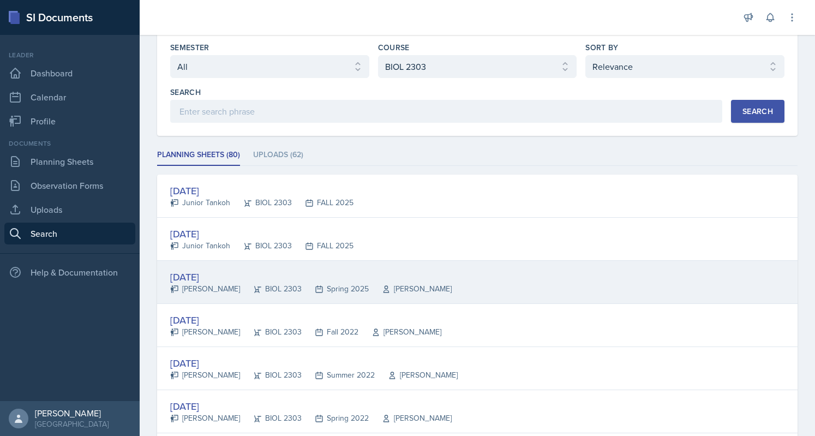
scroll to position [44, 0]
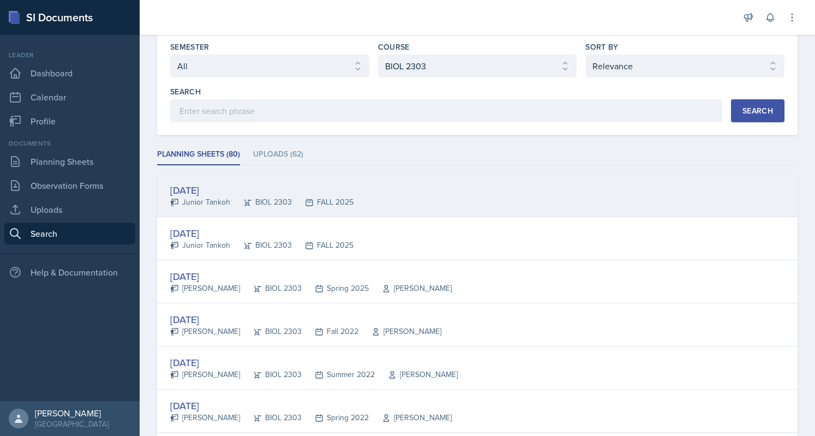
click at [228, 188] on div "[DATE]" at bounding box center [261, 190] width 183 height 15
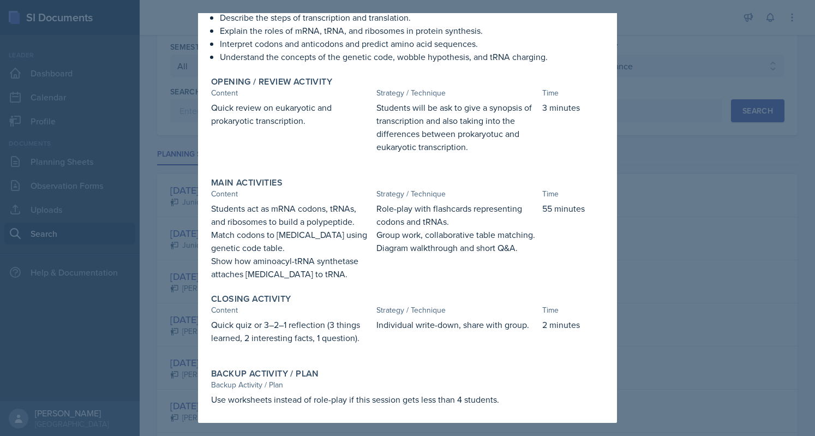
scroll to position [0, 0]
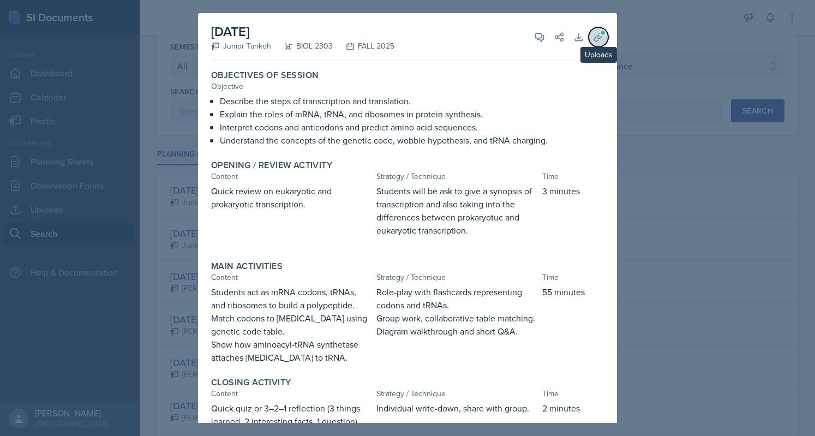
click at [593, 39] on icon at bounding box center [598, 37] width 11 height 11
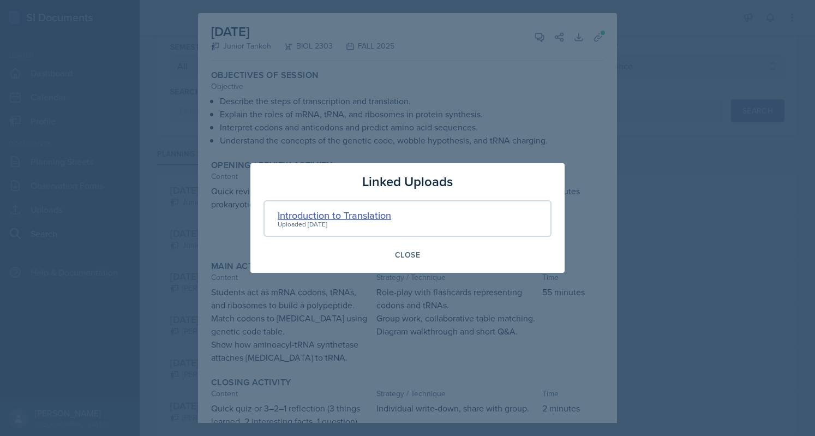
click at [335, 213] on div "Introduction to Translation" at bounding box center [334, 215] width 113 height 15
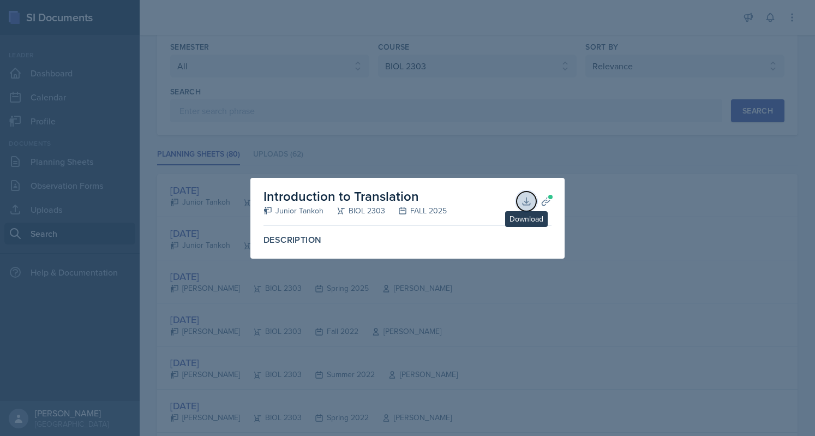
click at [530, 197] on icon at bounding box center [526, 201] width 11 height 11
click at [488, 360] on div at bounding box center [407, 218] width 815 height 436
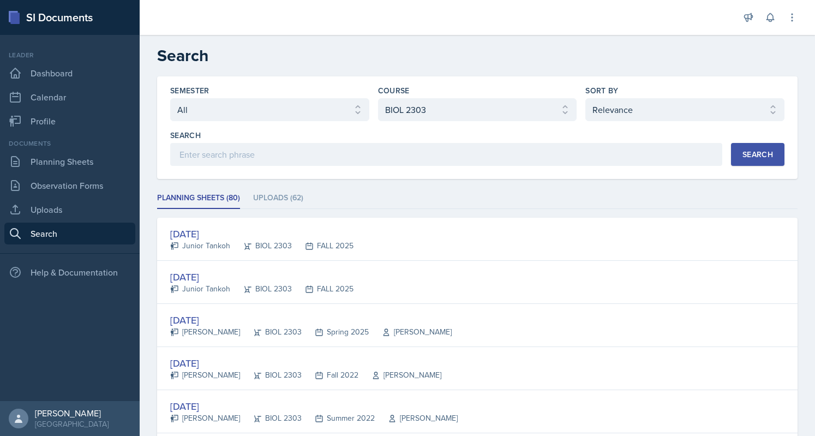
scroll to position [1, 0]
click at [539, 170] on div "Semester Select semester All FALL 2025 Summer II 2025 Summer I 2025 Spring 2025…" at bounding box center [477, 127] width 640 height 103
click at [564, 192] on ul "Planning Sheets (80) Uploads (62)" at bounding box center [477, 197] width 640 height 21
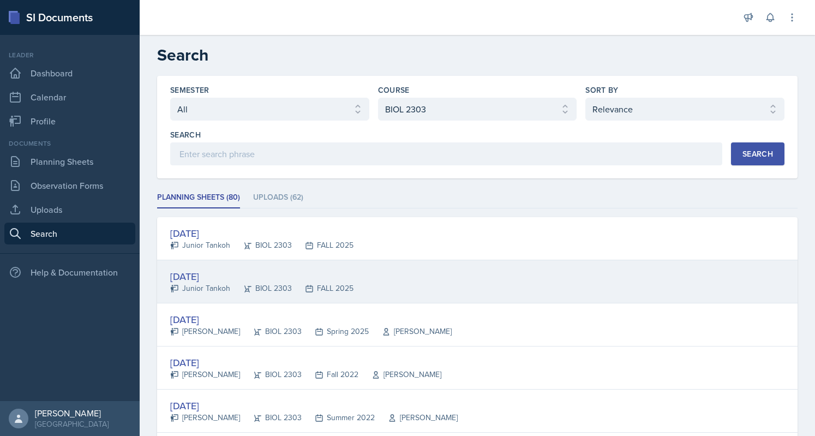
click at [225, 276] on div "[DATE]" at bounding box center [261, 276] width 183 height 15
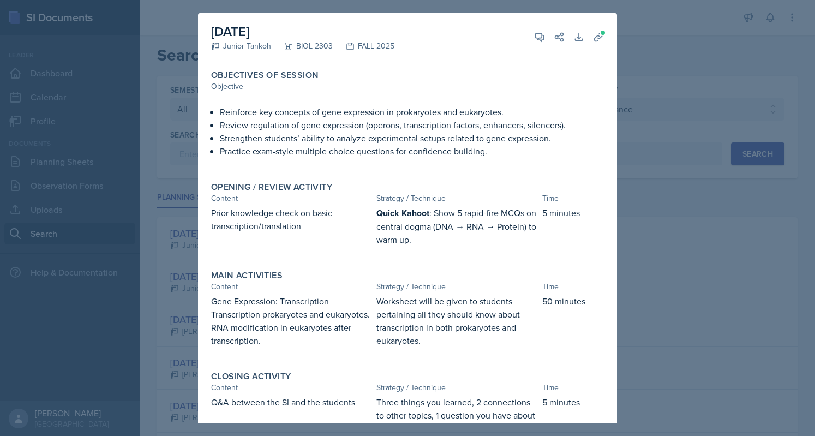
click at [751, 331] on div at bounding box center [407, 218] width 815 height 436
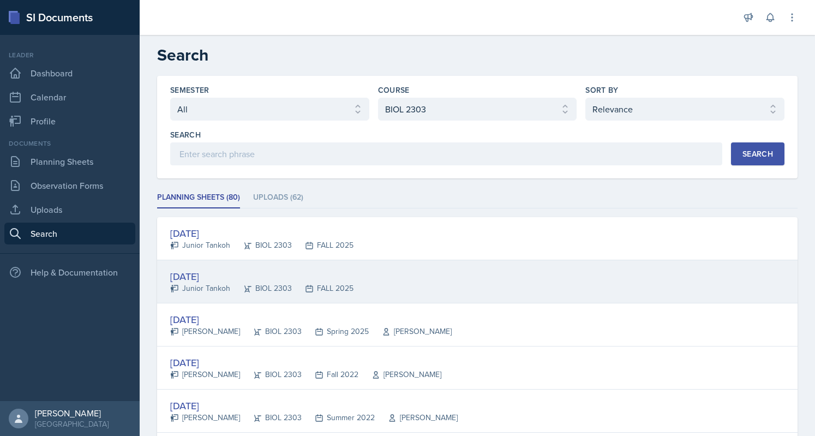
click at [216, 269] on div "[DATE]" at bounding box center [261, 276] width 183 height 15
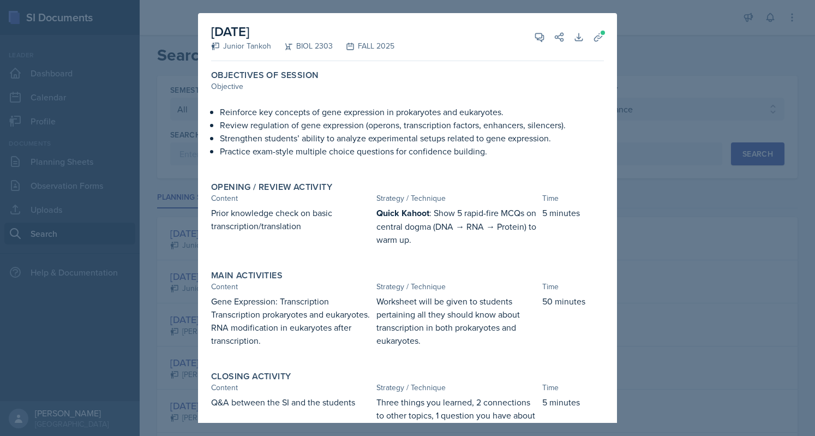
click at [702, 189] on div at bounding box center [407, 218] width 815 height 436
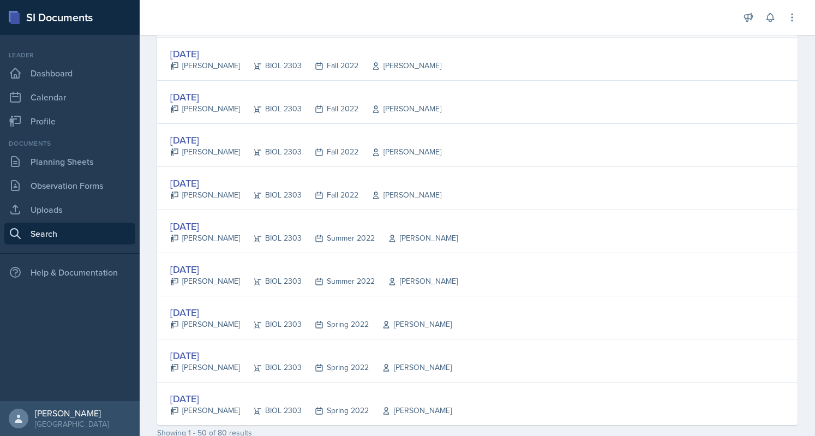
scroll to position [1994, 0]
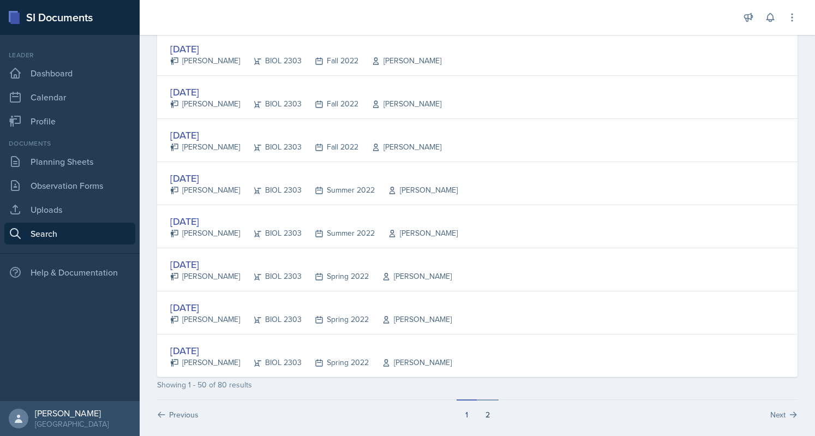
click at [490, 399] on button "2" at bounding box center [488, 409] width 22 height 21
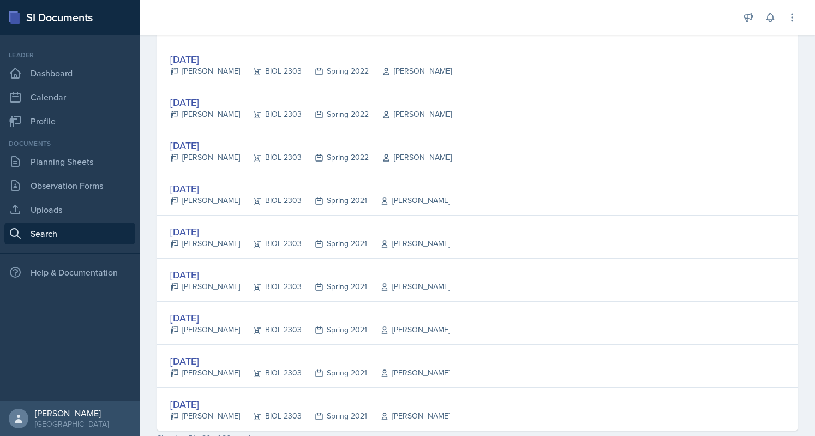
scroll to position [1136, 0]
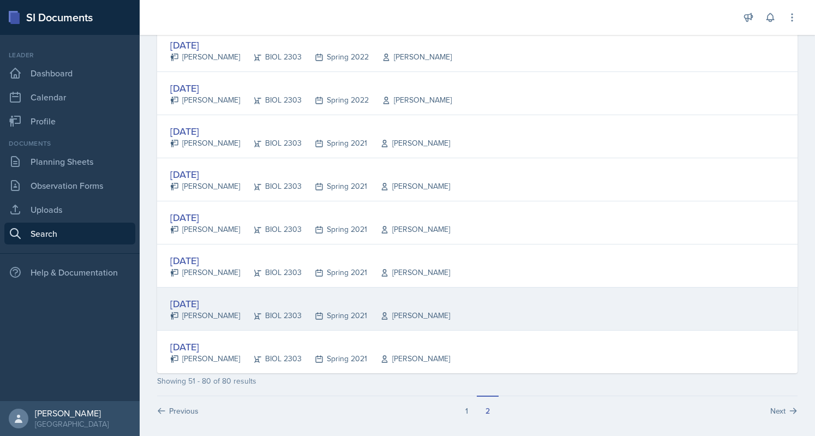
click at [226, 310] on div "[PERSON_NAME]" at bounding box center [205, 315] width 70 height 11
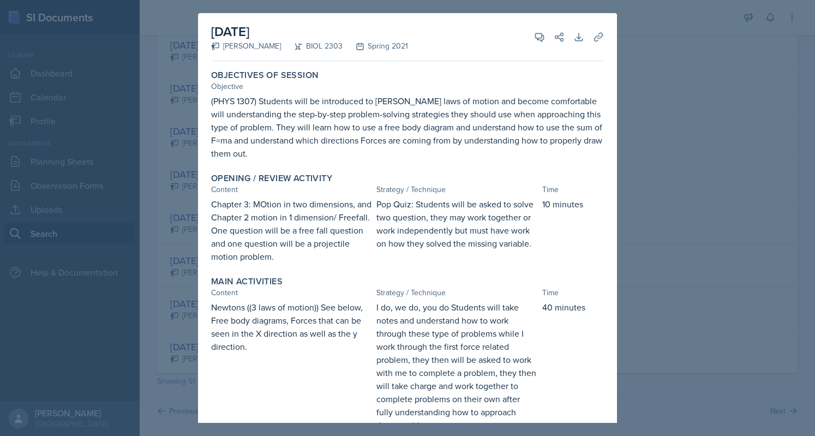
scroll to position [192, 0]
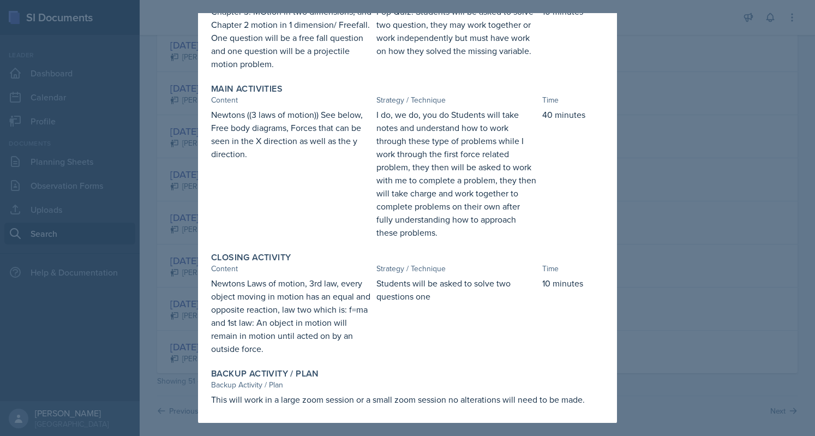
click at [675, 248] on div at bounding box center [407, 218] width 815 height 436
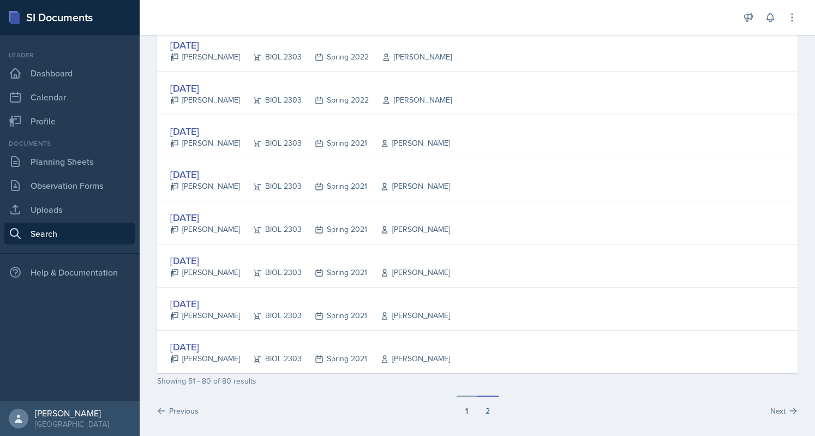
click at [465, 398] on button "1" at bounding box center [466, 405] width 20 height 21
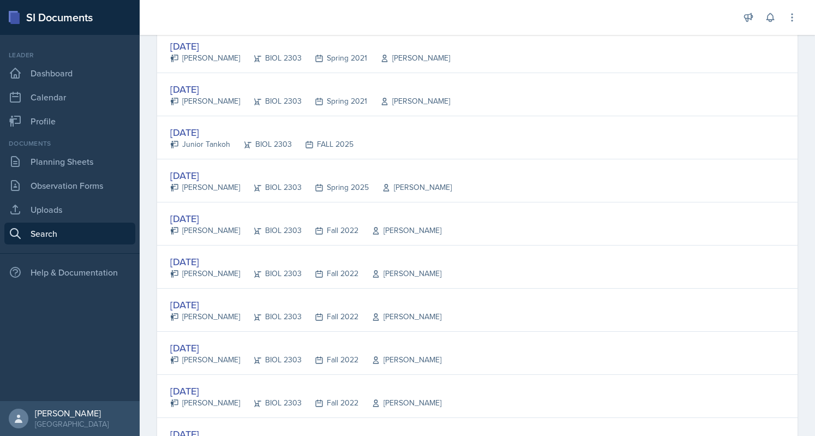
scroll to position [1738, 0]
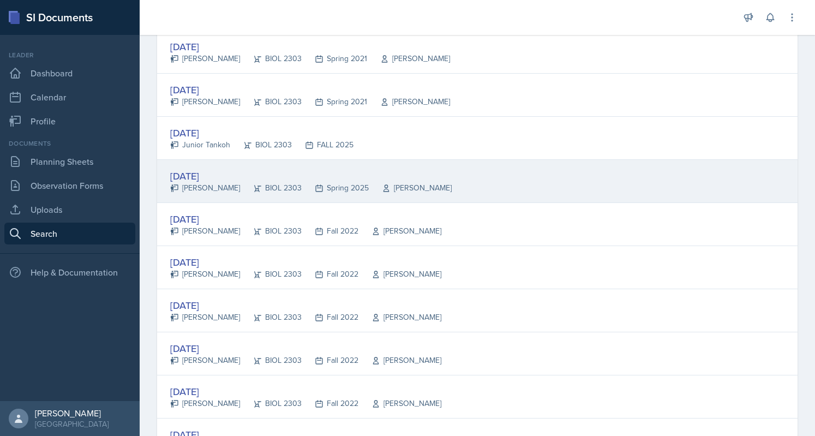
click at [225, 169] on div "[DATE]" at bounding box center [310, 176] width 281 height 15
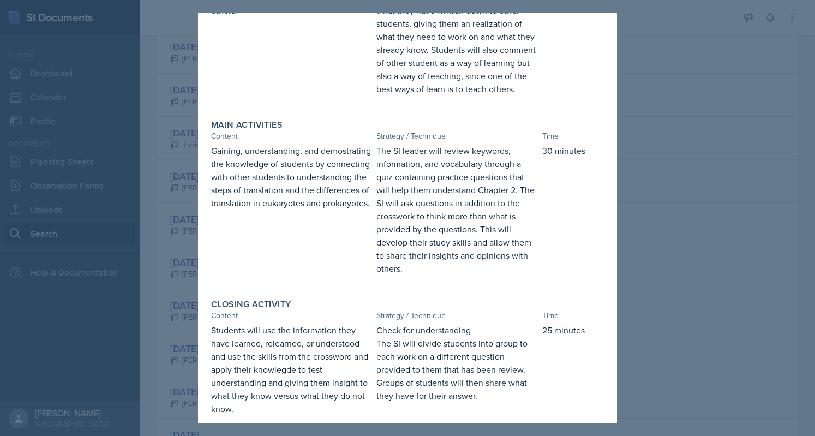
scroll to position [378, 0]
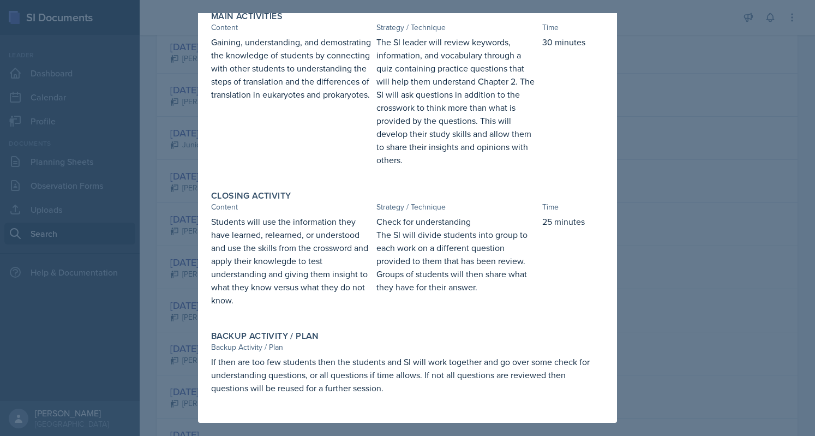
click at [713, 194] on div at bounding box center [407, 218] width 815 height 436
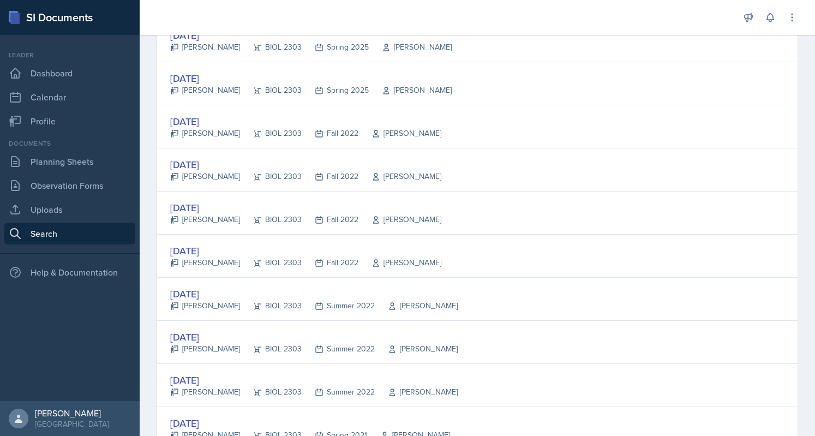
scroll to position [1223, 0]
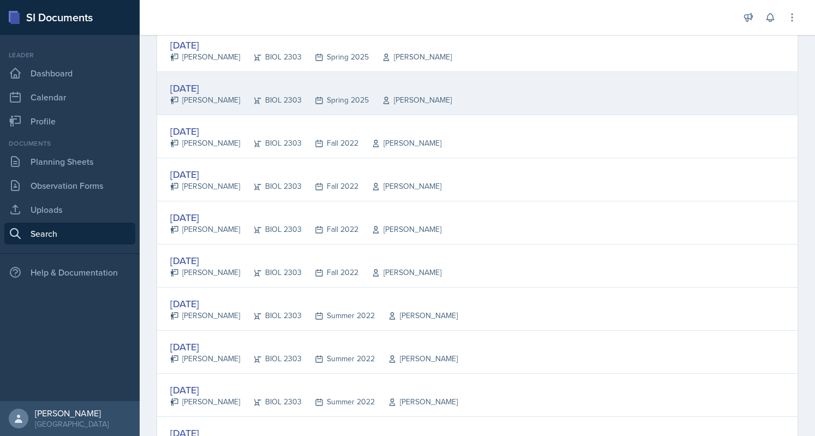
click at [197, 94] on div "[PERSON_NAME]" at bounding box center [205, 99] width 70 height 11
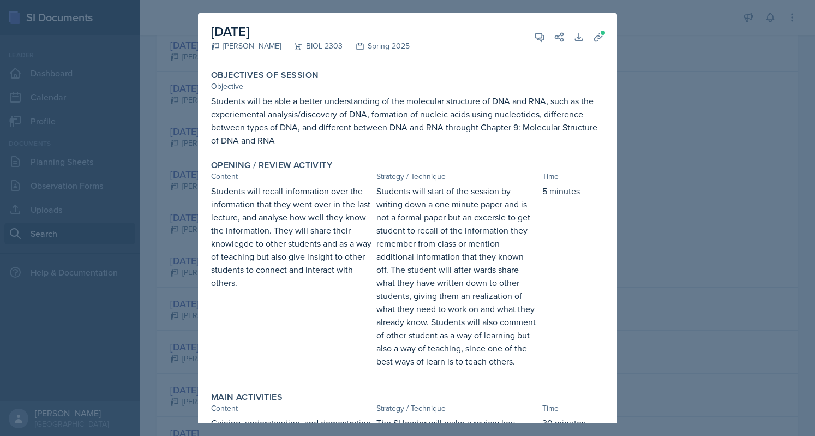
scroll to position [130, 0]
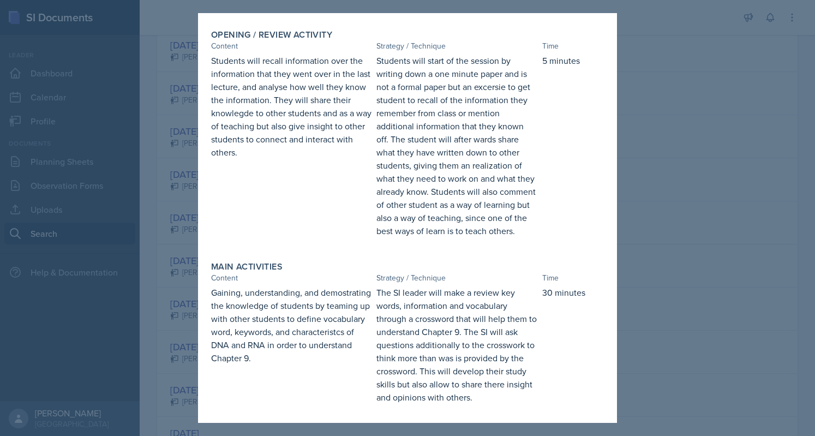
click at [166, 273] on div at bounding box center [407, 218] width 815 height 436
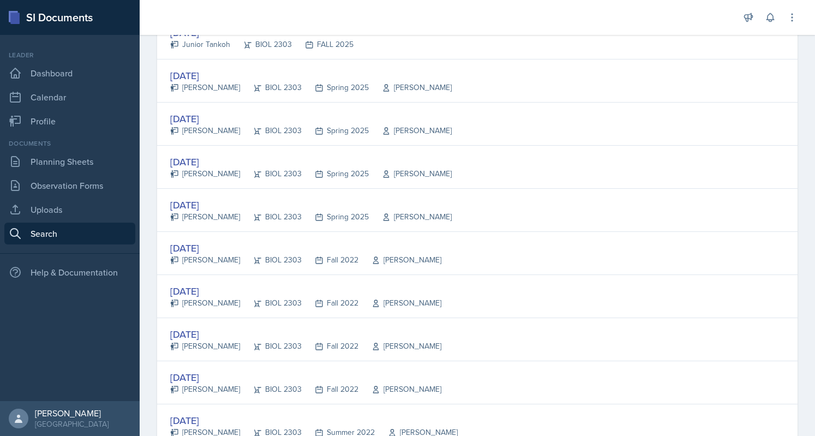
scroll to position [1105, 0]
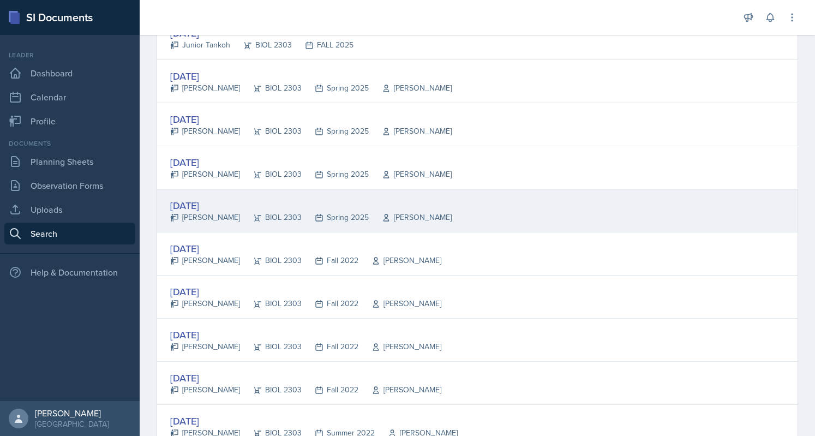
click at [200, 203] on div "[DATE]" at bounding box center [310, 205] width 281 height 15
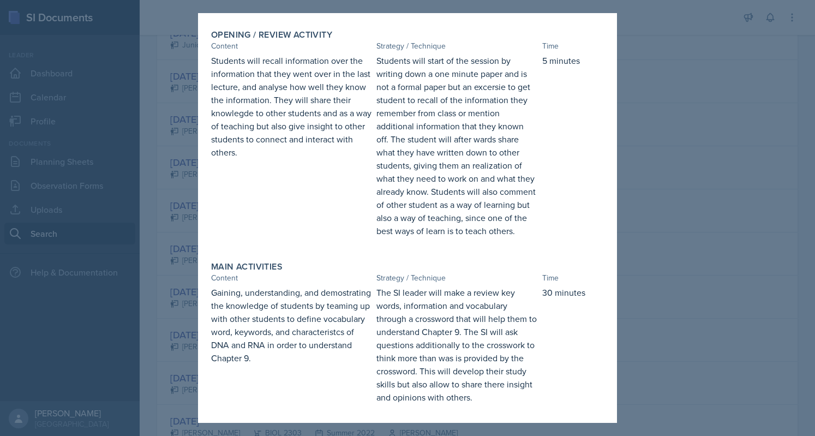
scroll to position [0, 0]
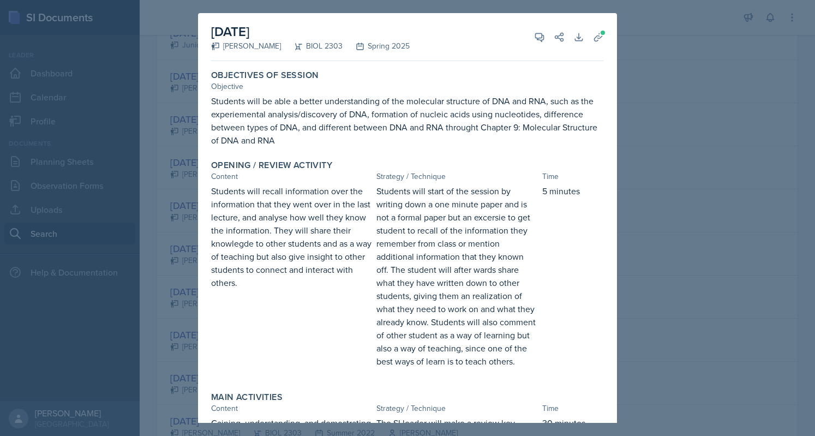
click at [118, 175] on div at bounding box center [407, 218] width 815 height 436
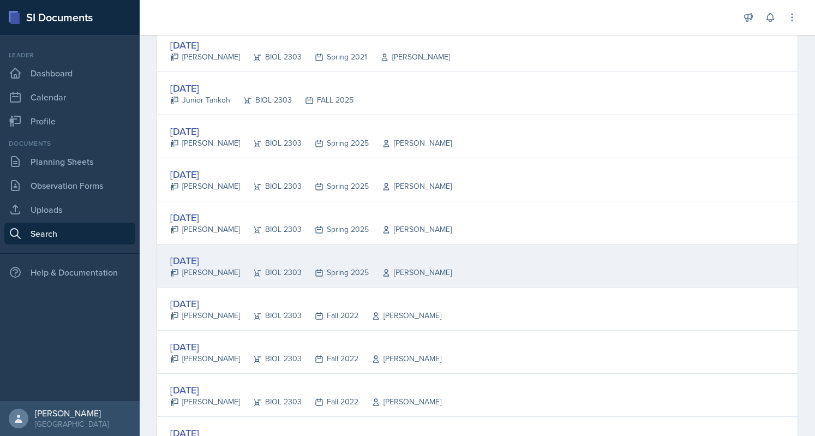
scroll to position [1049, 0]
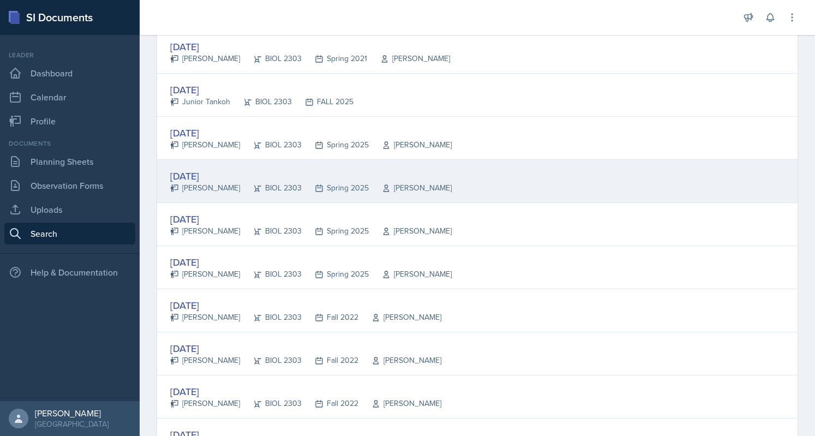
click at [201, 170] on div "[DATE]" at bounding box center [310, 176] width 281 height 15
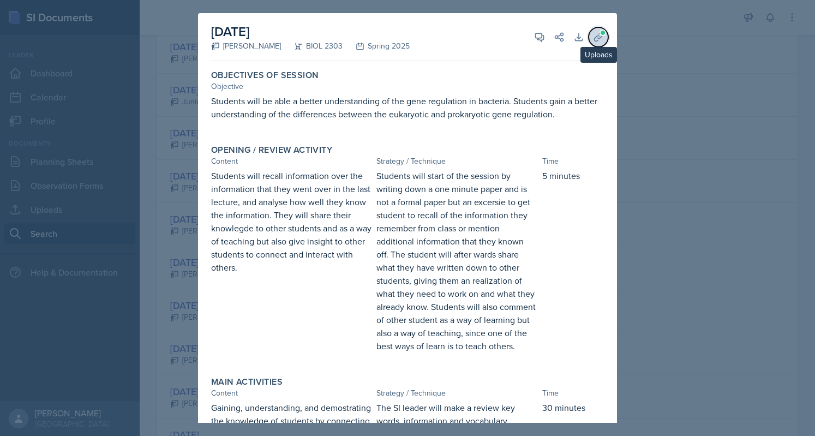
click at [599, 30] on span at bounding box center [602, 32] width 7 height 7
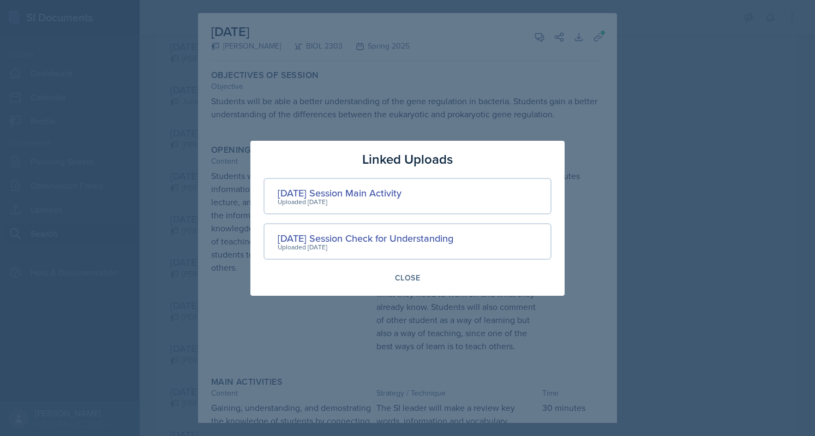
click at [579, 78] on div at bounding box center [407, 218] width 815 height 436
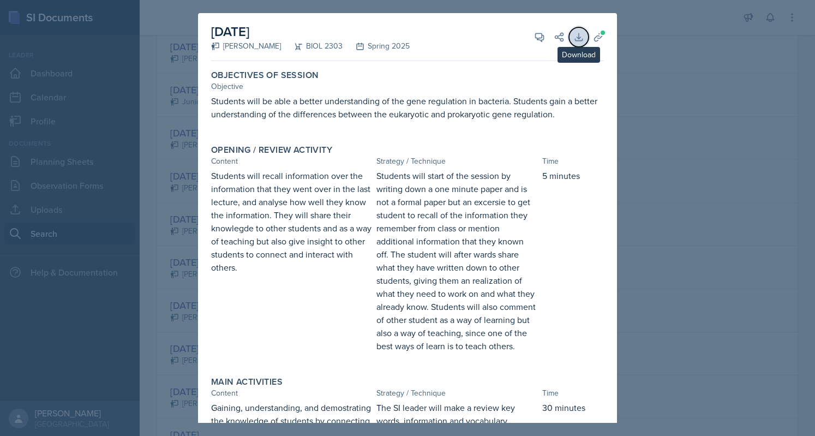
click at [573, 41] on icon at bounding box center [578, 37] width 11 height 11
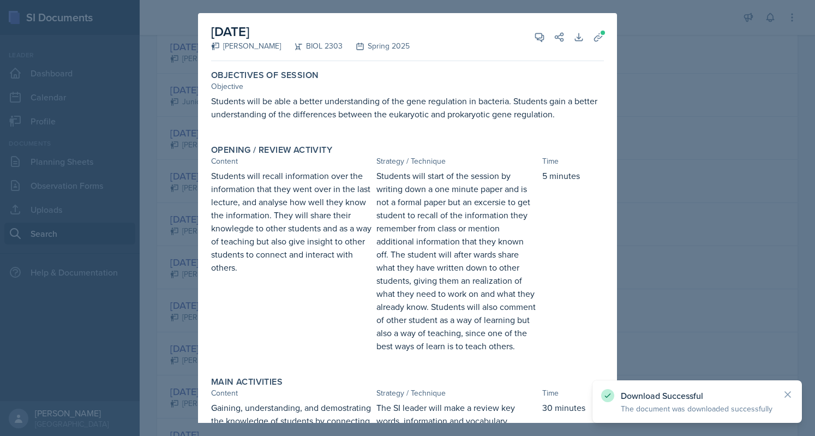
click at [575, 119] on p "Students will be able a better understanding of the gene regulation in bacteria…" at bounding box center [407, 107] width 393 height 26
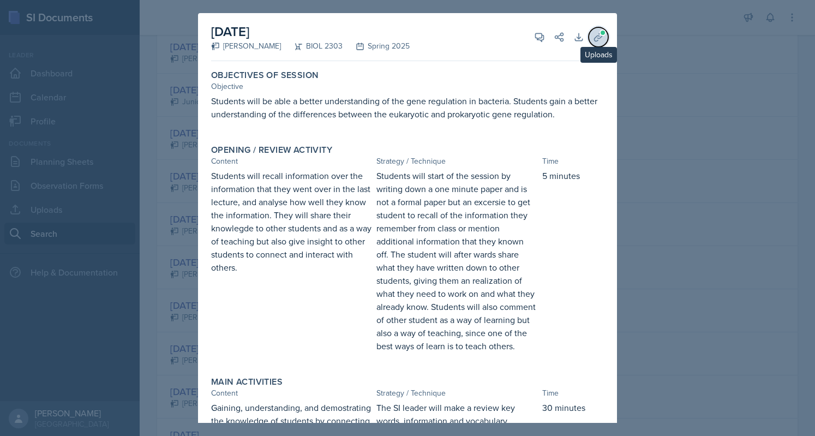
click at [593, 40] on icon at bounding box center [598, 37] width 11 height 11
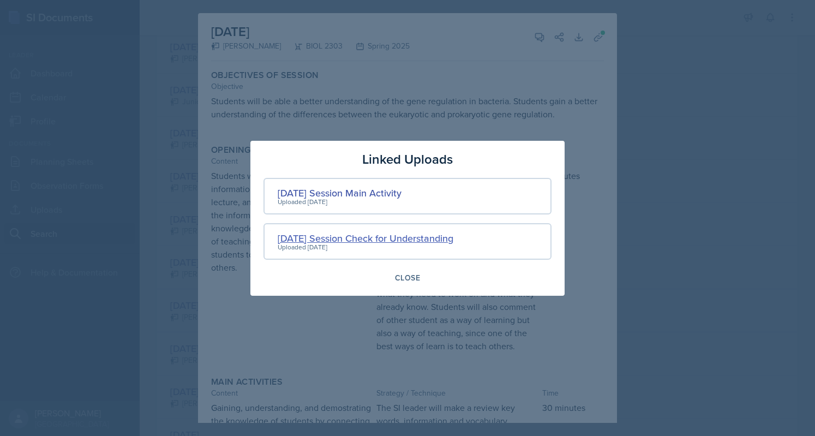
click at [399, 234] on div "[DATE] Session Check for Understanding" at bounding box center [366, 238] width 176 height 15
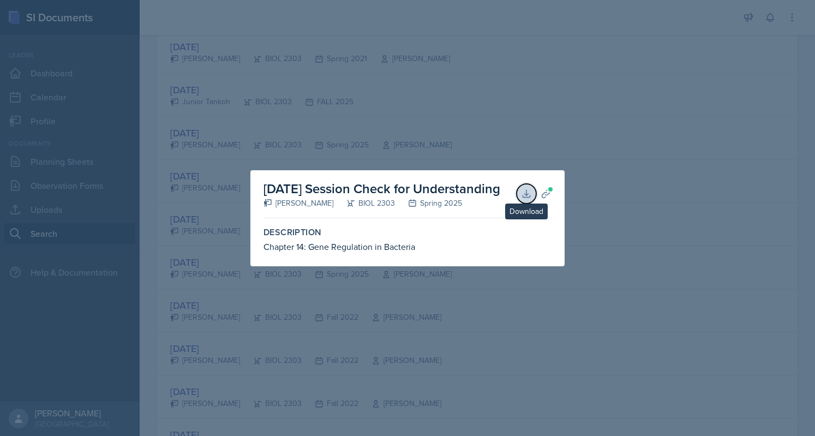
click at [530, 196] on icon at bounding box center [525, 193] width 7 height 7
click at [430, 383] on div at bounding box center [407, 218] width 815 height 436
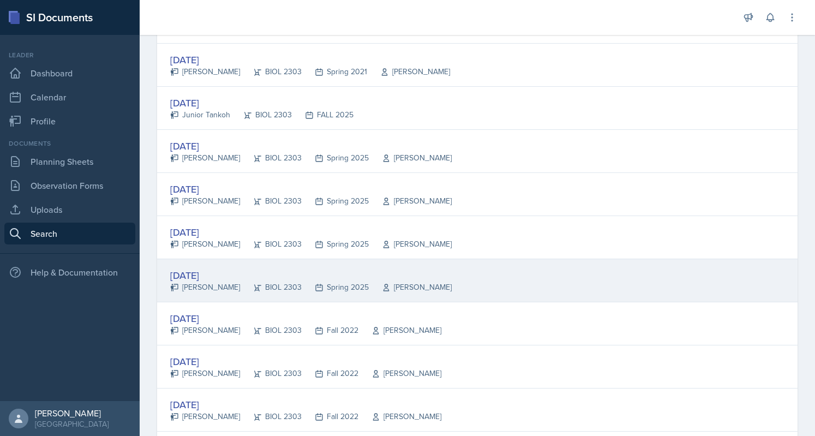
scroll to position [1035, 0]
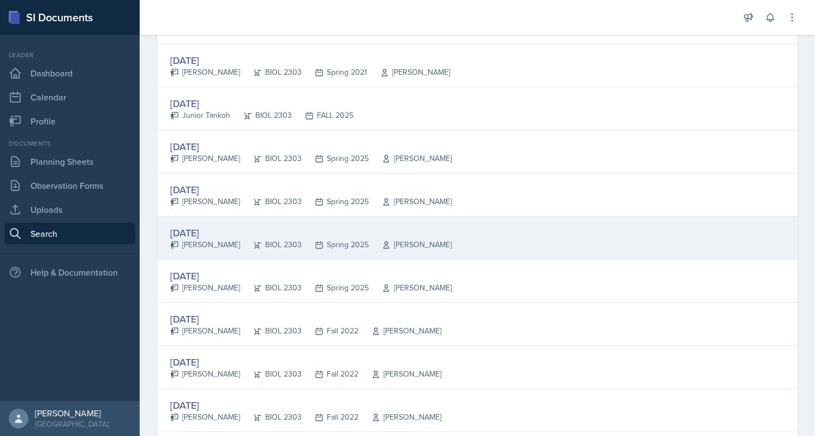
click at [217, 230] on div "[DATE]" at bounding box center [310, 232] width 281 height 15
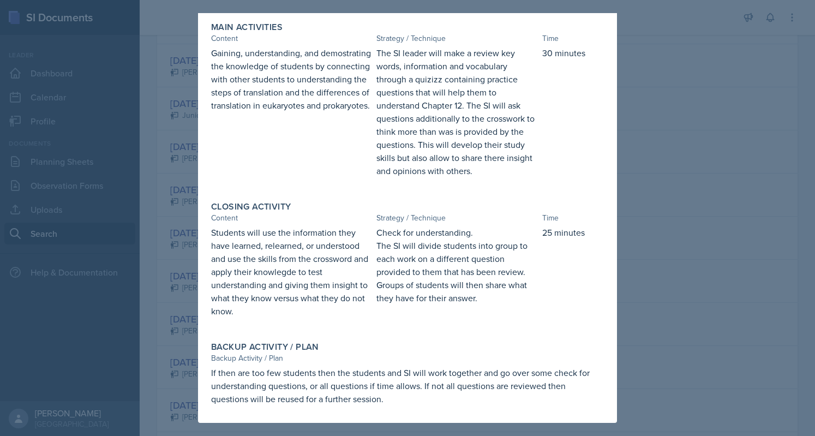
scroll to position [0, 0]
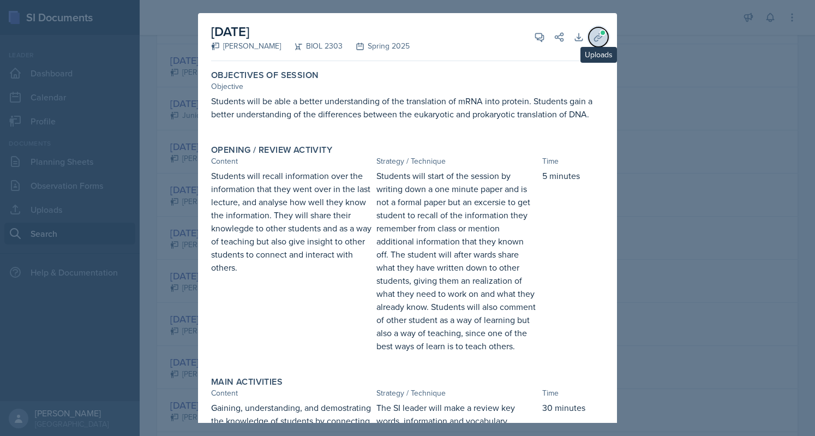
click at [594, 38] on icon at bounding box center [598, 37] width 8 height 8
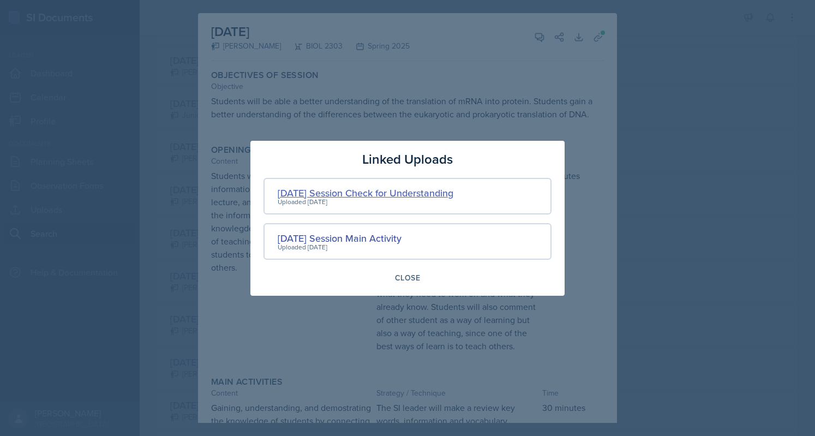
click at [374, 190] on div "[DATE] Session Check for Understanding" at bounding box center [366, 192] width 176 height 15
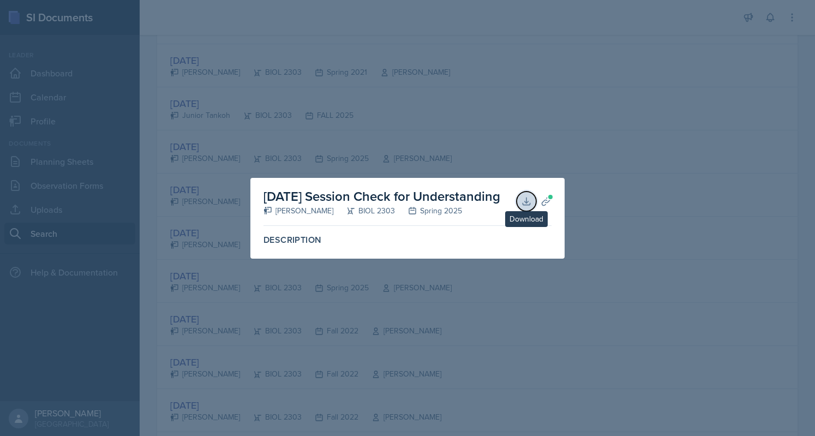
click at [523, 204] on icon at bounding box center [525, 200] width 7 height 7
click at [345, 124] on div at bounding box center [407, 218] width 815 height 436
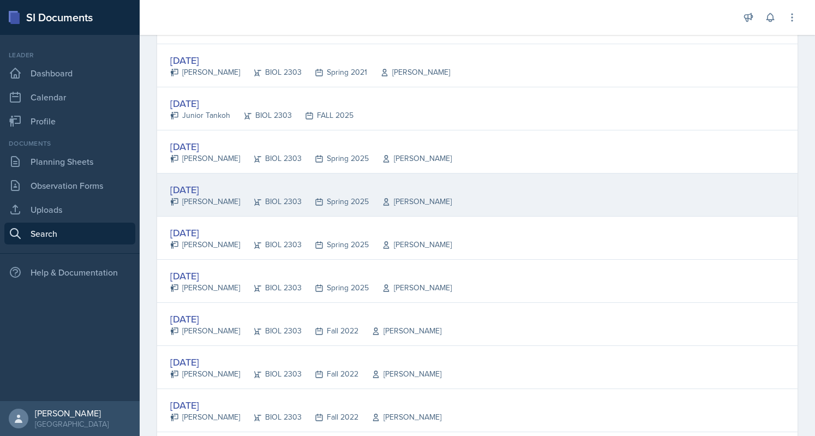
click at [214, 188] on div "[DATE]" at bounding box center [310, 189] width 281 height 15
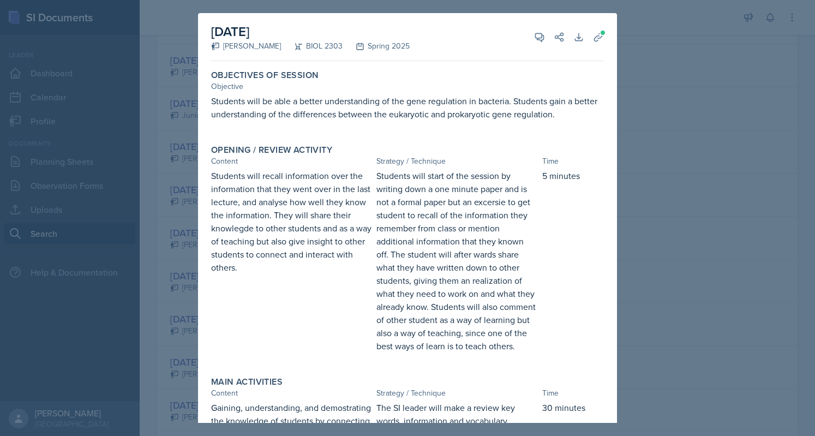
click at [761, 124] on div at bounding box center [407, 218] width 815 height 436
